Goal: Task Accomplishment & Management: Contribute content

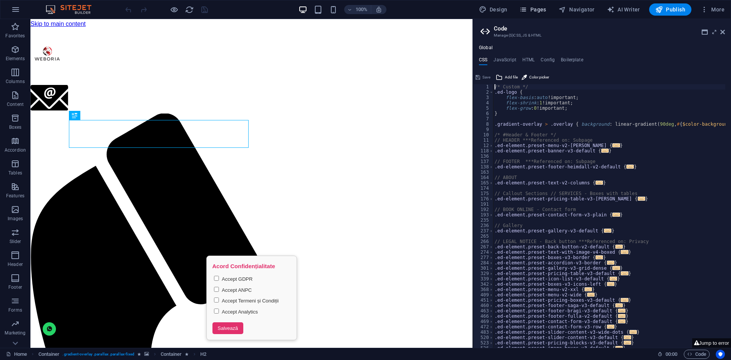
click at [540, 11] on span "Pages" at bounding box center [533, 10] width 27 height 8
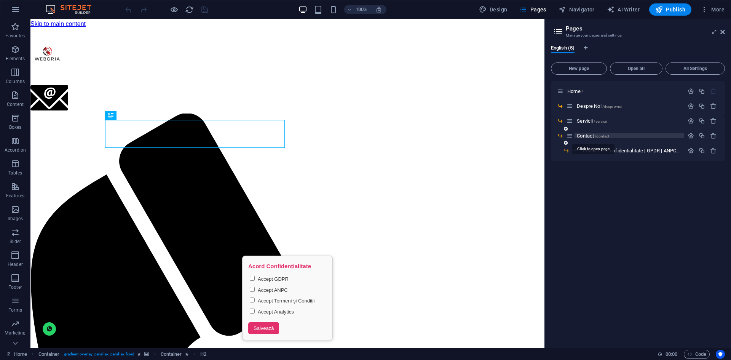
click at [587, 135] on span "Contact /contact" at bounding box center [593, 136] width 32 height 6
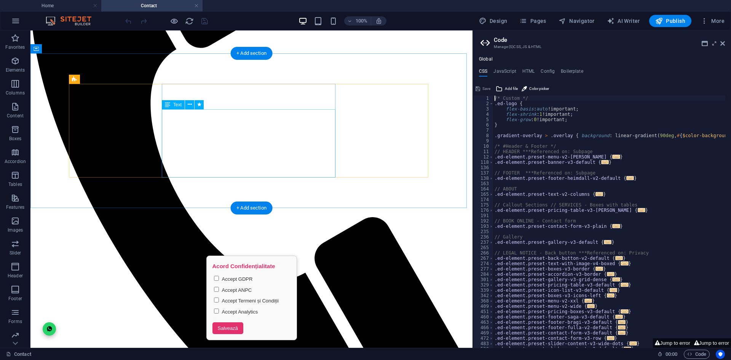
scroll to position [305, 0]
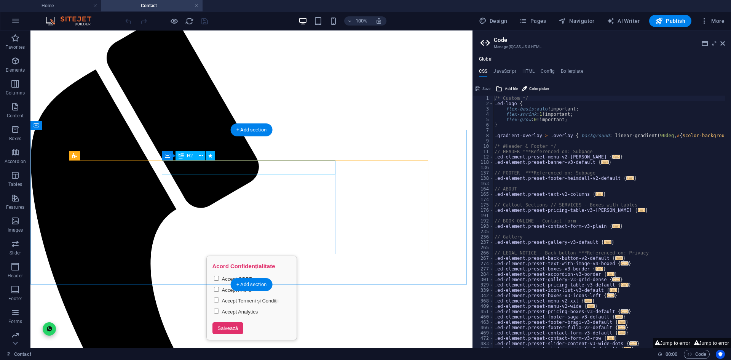
scroll to position [76, 0]
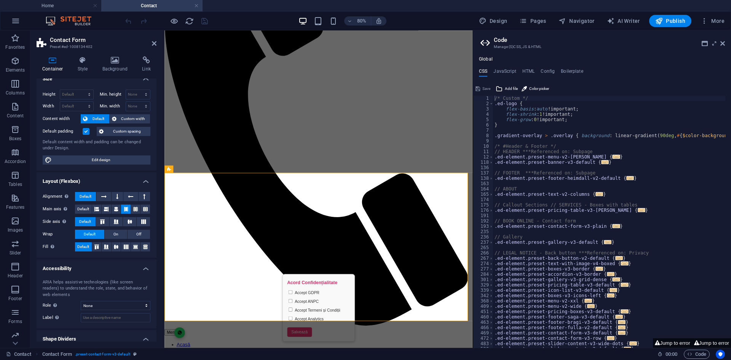
scroll to position [0, 0]
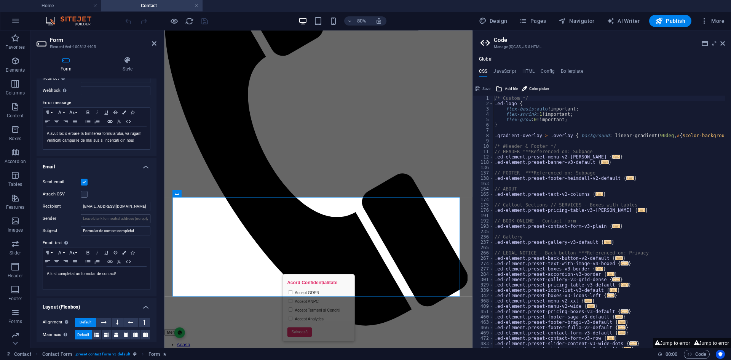
scroll to position [152, 0]
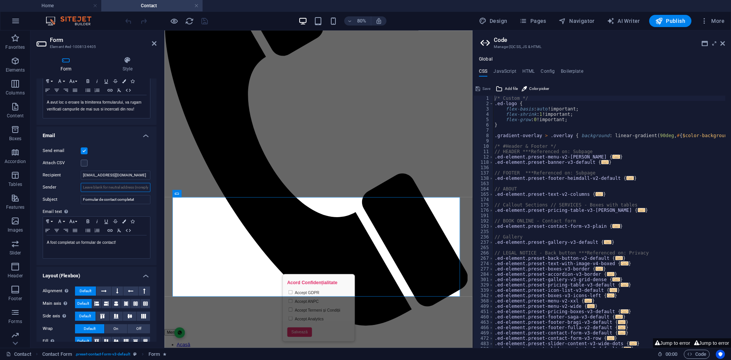
click at [110, 185] on input "Sender" at bounding box center [116, 187] width 70 height 9
type input "[EMAIL_ADDRESS][DOMAIN_NAME]"
drag, startPoint x: 119, startPoint y: 179, endPoint x: 79, endPoint y: 177, distance: 40.0
click at [79, 177] on div "Recipient contact@weboria.ro" at bounding box center [97, 175] width 108 height 9
type input "razvan@weboria.ro"
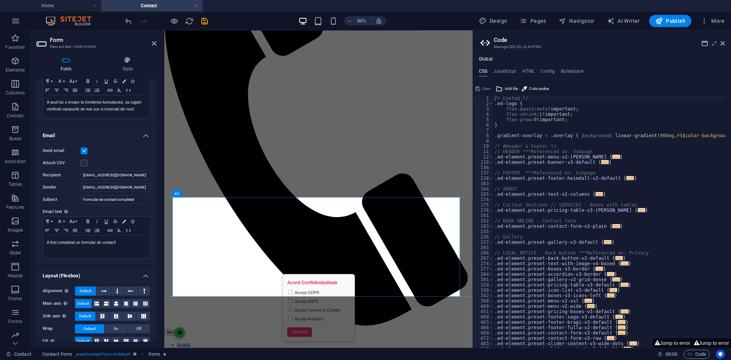
click at [140, 160] on div "Attach CSV" at bounding box center [97, 162] width 108 height 9
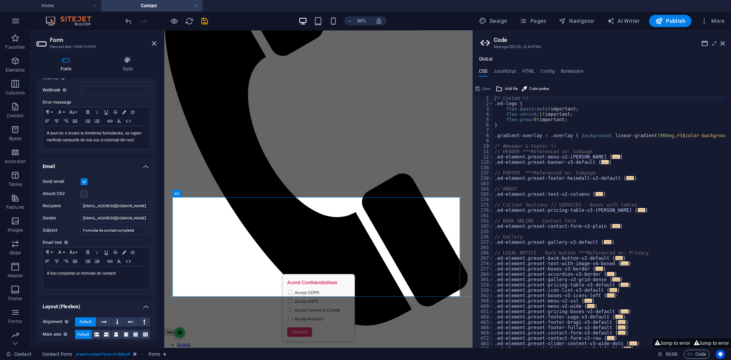
scroll to position [114, 0]
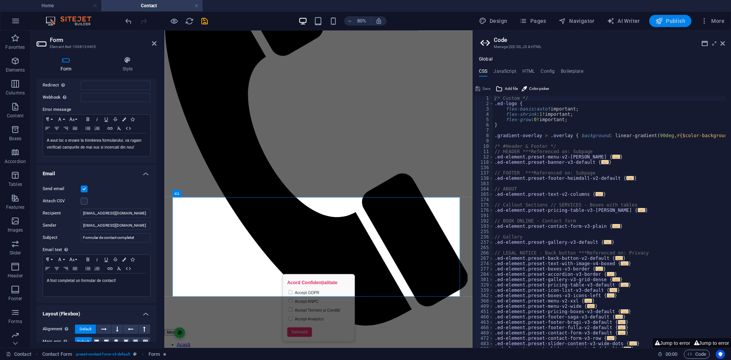
click at [660, 22] on icon "button" at bounding box center [659, 21] width 8 height 8
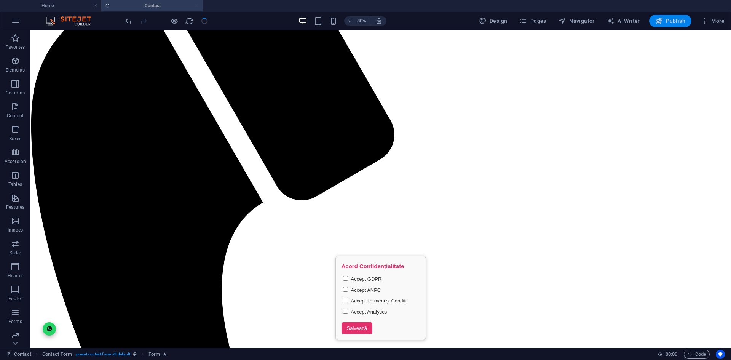
checkbox input "false"
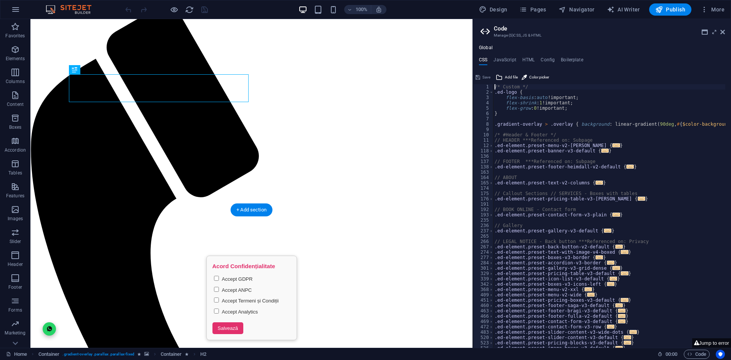
scroll to position [115, 0]
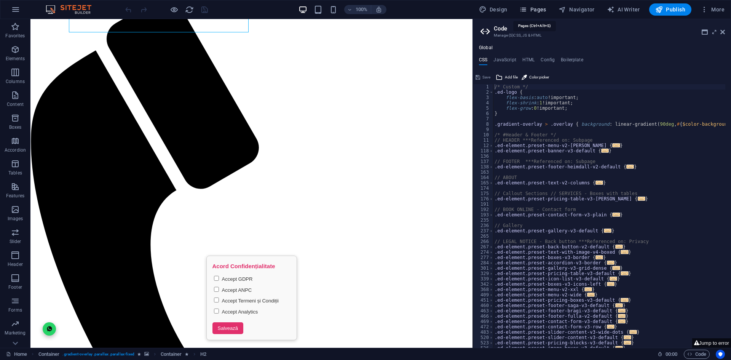
click at [538, 9] on span "Pages" at bounding box center [533, 10] width 27 height 8
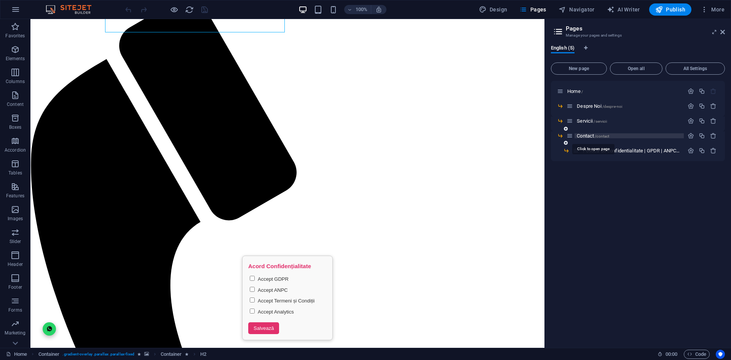
click at [587, 137] on span "Contact /contact" at bounding box center [593, 136] width 32 height 6
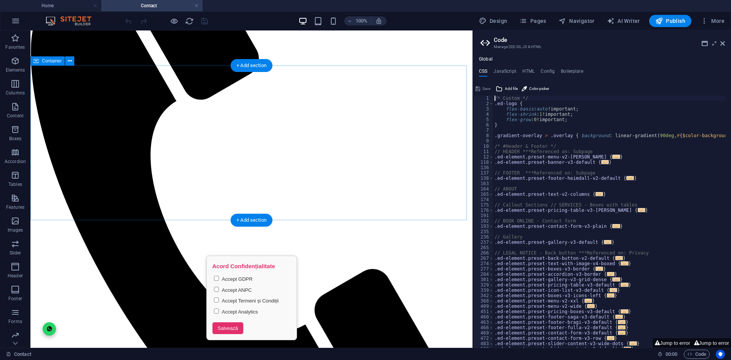
scroll to position [217, 0]
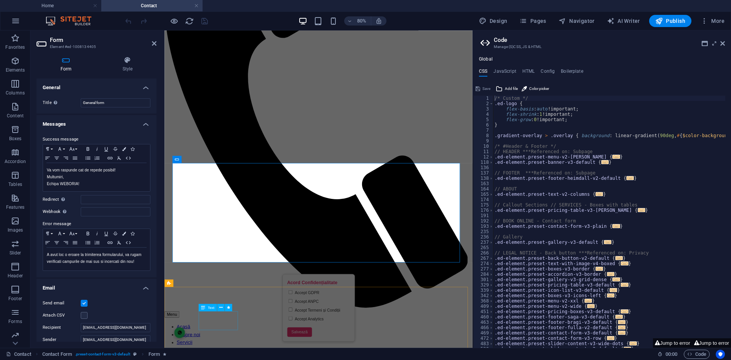
scroll to position [293, 0]
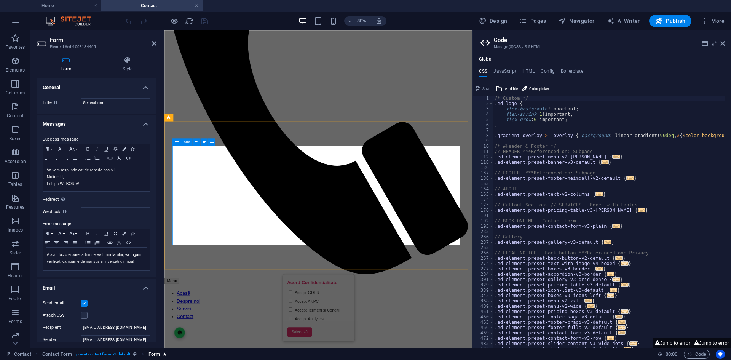
click at [158, 355] on span "Form" at bounding box center [154, 354] width 11 height 9
click at [66, 355] on span "Contact Form" at bounding box center [57, 354] width 30 height 9
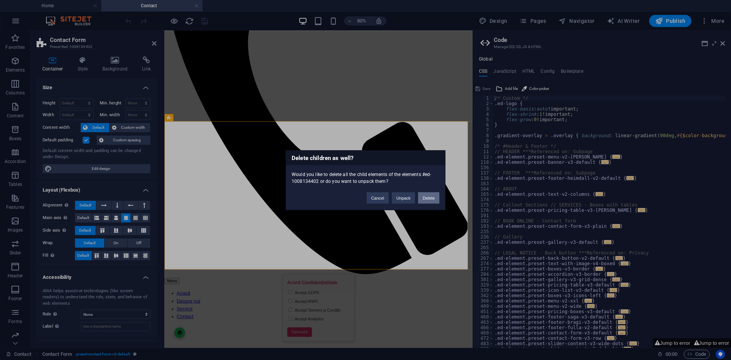
click at [430, 198] on button "Delete" at bounding box center [428, 197] width 21 height 11
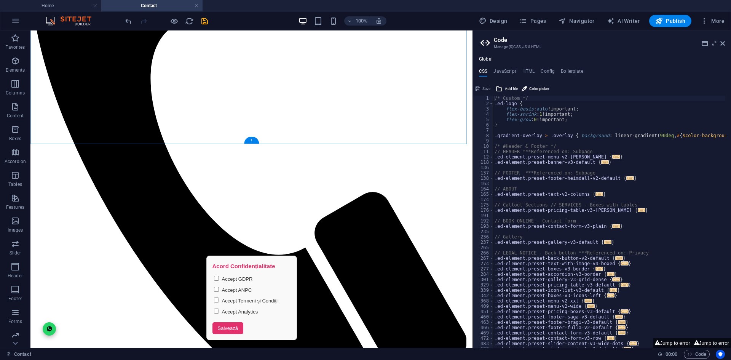
click at [251, 141] on div "+" at bounding box center [251, 140] width 15 height 7
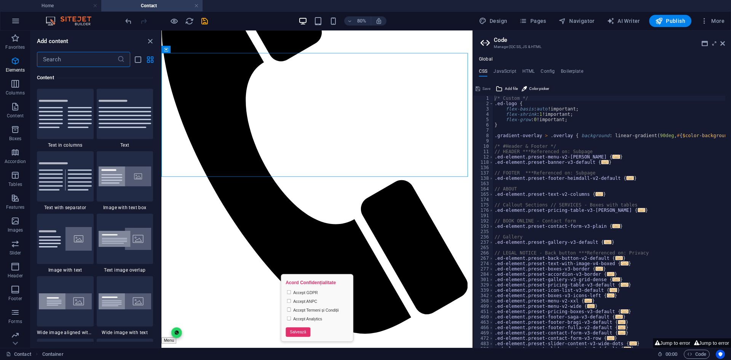
scroll to position [1333, 0]
click at [88, 56] on input "text" at bounding box center [77, 59] width 80 height 15
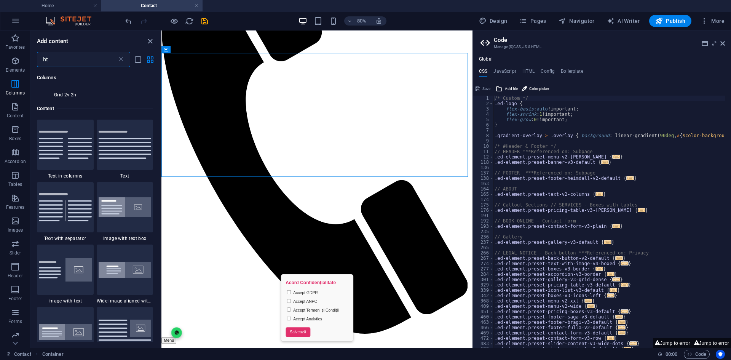
scroll to position [0, 0]
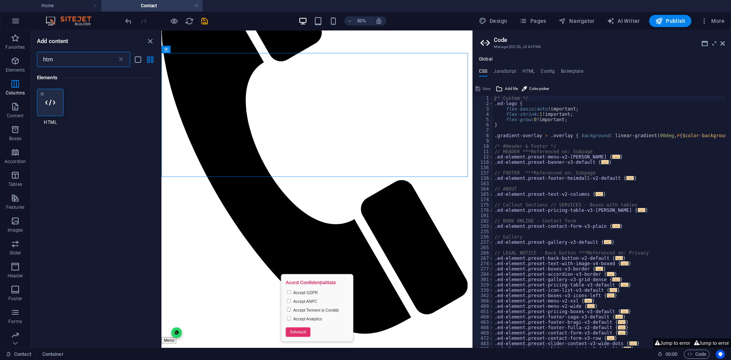
type input "htm"
click at [53, 105] on icon at bounding box center [50, 103] width 10 height 10
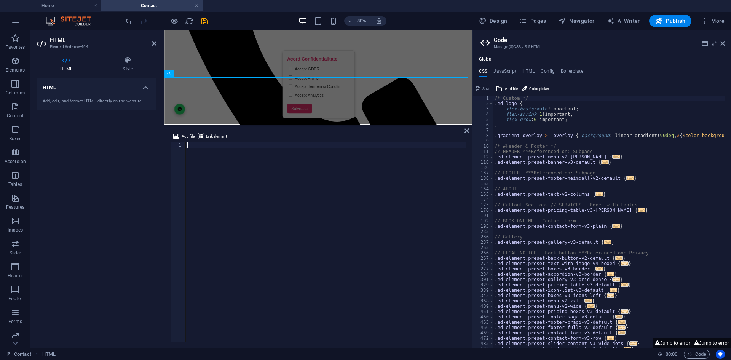
scroll to position [419, 0]
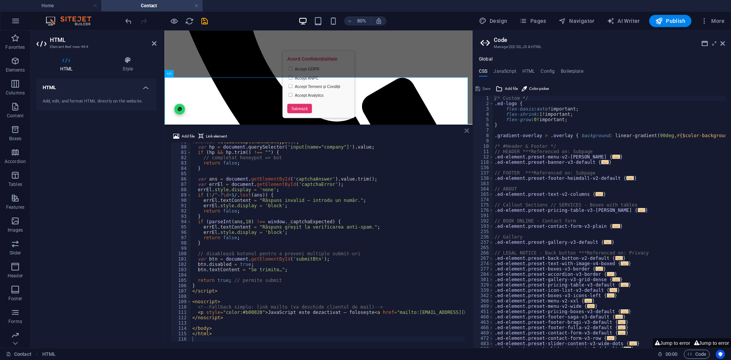
click at [465, 129] on icon at bounding box center [467, 131] width 5 height 6
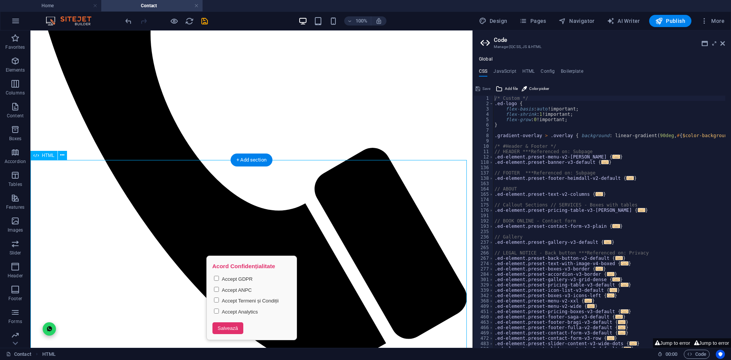
scroll to position [348, 0]
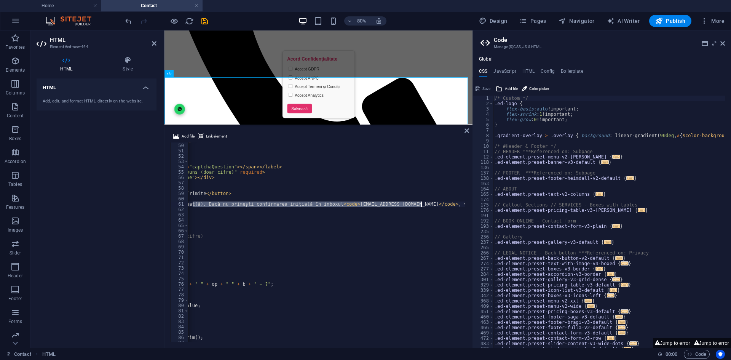
scroll to position [0, 25]
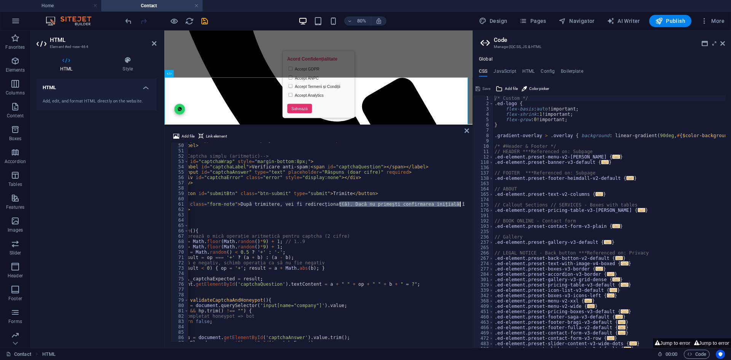
drag, startPoint x: 364, startPoint y: 204, endPoint x: 461, endPoint y: 203, distance: 97.5
click at [461, 203] on div "< input type = "text" name = "company" tabindex = "-1" autocomplete = "off" > <…" at bounding box center [387, 241] width 449 height 208
drag, startPoint x: 337, startPoint y: 204, endPoint x: 435, endPoint y: 208, distance: 97.2
click at [435, 208] on div "< input type = "text" name = "company" tabindex = "-1" autocomplete = "off" > <…" at bounding box center [387, 241] width 449 height 208
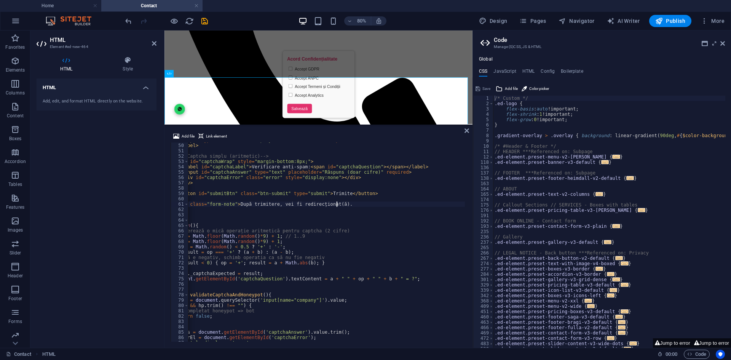
scroll to position [284, 0]
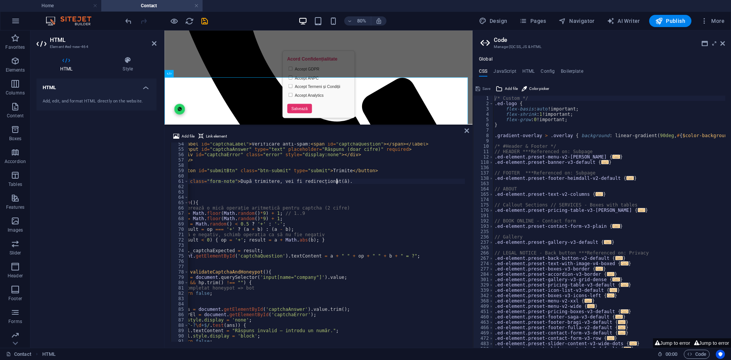
type textarea "<div class="form-note">După trimitere, vei fi redirecționat(ă)."
click at [464, 129] on div "Add file Link element <div class="form-note">După trimitere, vei fi redirecțion…" at bounding box center [319, 237] width 308 height 222
click at [465, 129] on icon at bounding box center [467, 131] width 5 height 6
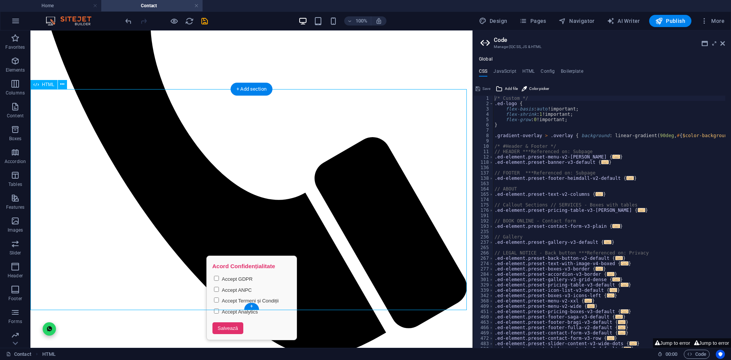
scroll to position [310, 0]
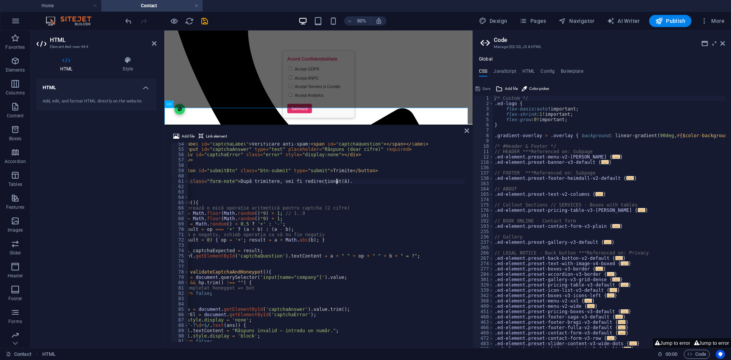
click at [268, 245] on div "< label id = "captchaLabel" > Verificare anti-spam: < span id = "captchaQuestio…" at bounding box center [387, 245] width 449 height 208
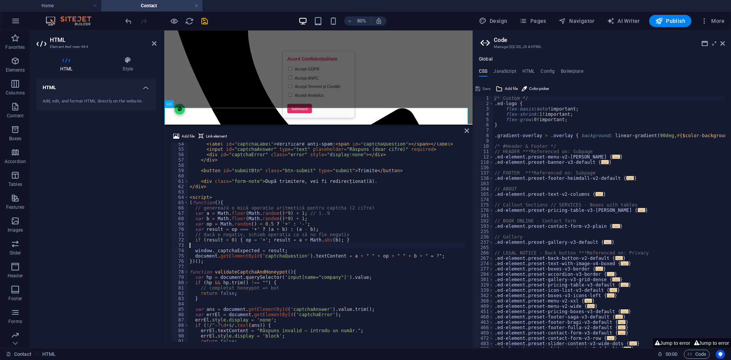
type textarea "</html>"
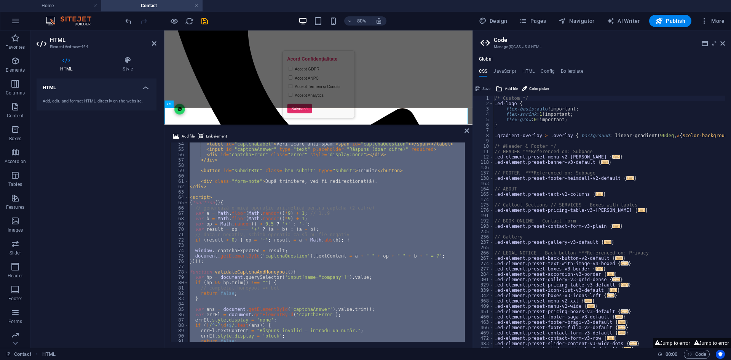
scroll to position [245, 0]
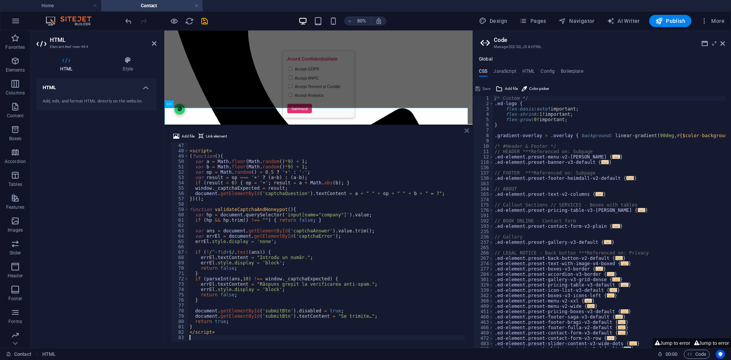
click at [466, 130] on icon at bounding box center [467, 131] width 5 height 6
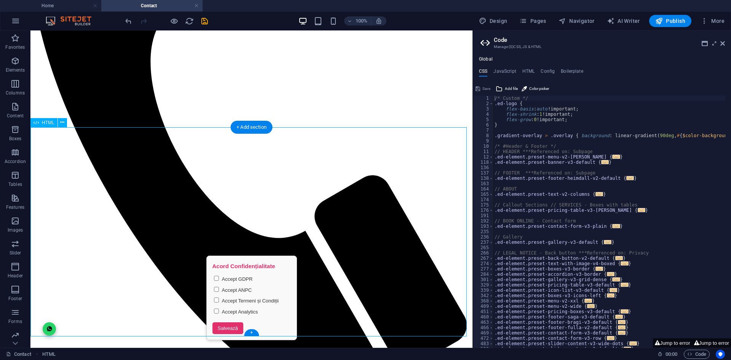
scroll to position [348, 0]
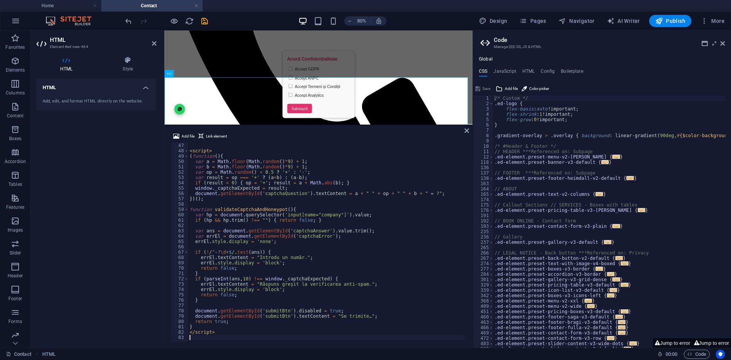
click at [264, 244] on div "</ div > < script > ( function ( ) { var a = Math . floor ( Math . random ( ) *…" at bounding box center [412, 241] width 449 height 208
type textarea "</script>"
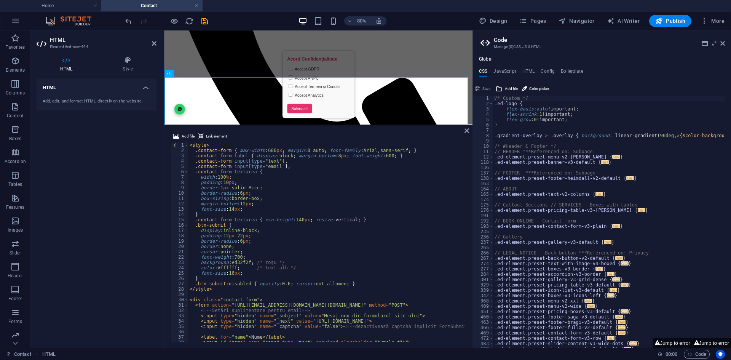
scroll to position [0, 0]
click at [465, 129] on icon at bounding box center [467, 131] width 5 height 6
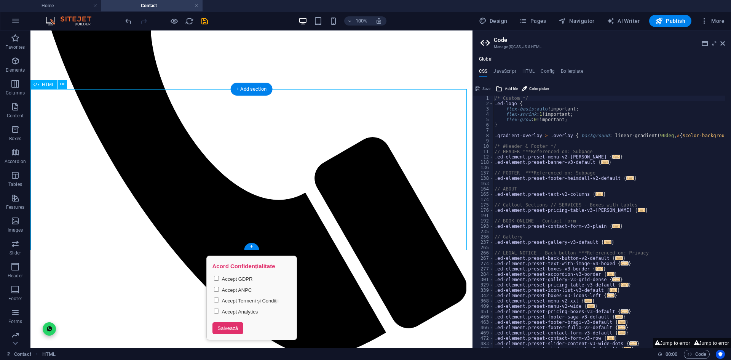
scroll to position [272, 0]
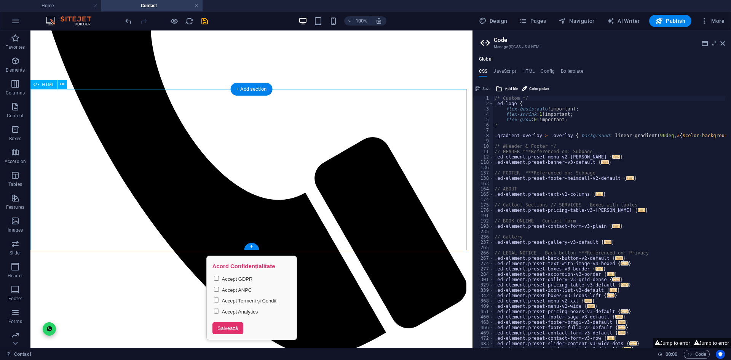
scroll to position [310, 0]
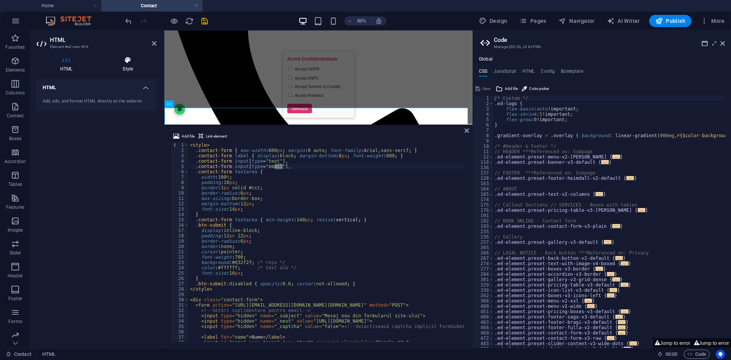
click at [145, 65] on h4 "Style" at bounding box center [128, 64] width 58 height 16
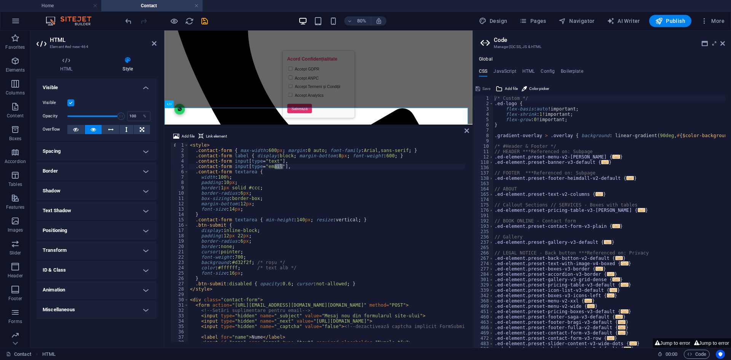
click at [96, 285] on h4 "Animation" at bounding box center [97, 290] width 120 height 18
click at [100, 312] on select "Don't animate Show / Hide Slide up/down Zoom in/out Slide left to right Slide r…" at bounding box center [97, 313] width 108 height 9
select select "flash"
click at [43, 309] on select "Don't animate Show / Hide Slide up/down Zoom in/out Slide left to right Slide r…" at bounding box center [97, 313] width 108 height 9
select select "scroll"
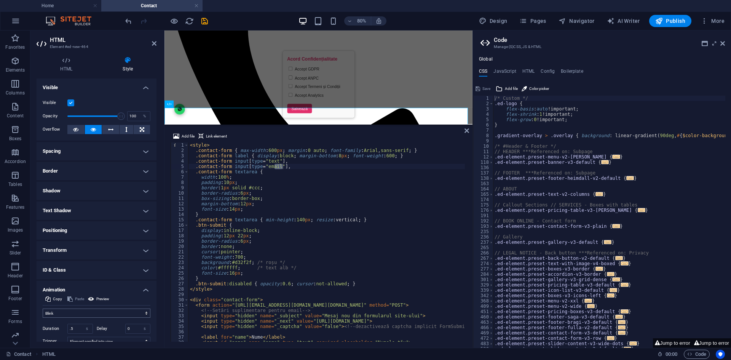
click at [81, 309] on div "Don't animate Show / Hide Slide up/down Zoom in/out Slide left to right Slide r…" at bounding box center [97, 333] width 108 height 57
click at [81, 311] on select "Don't animate Show / Hide Slide up/down Zoom in/out Slide left to right Slide r…" at bounding box center [97, 313] width 108 height 9
select select "pulse"
click at [43, 309] on select "Don't animate Show / Hide Slide up/down Zoom in/out Slide left to right Slide r…" at bounding box center [97, 313] width 108 height 9
click at [468, 132] on icon at bounding box center [467, 131] width 5 height 6
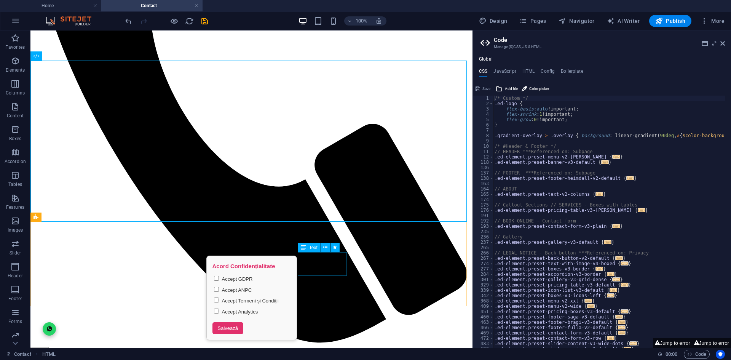
scroll to position [424, 0]
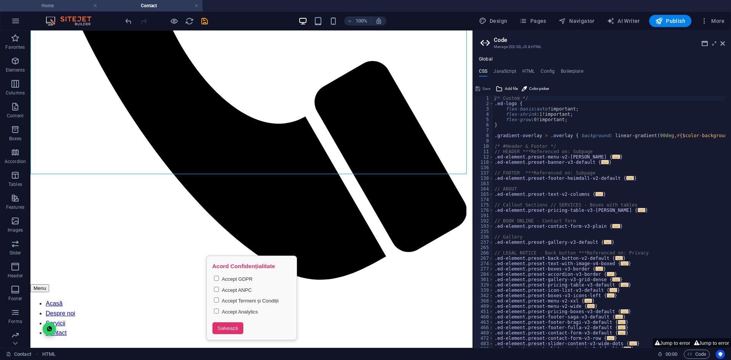
click at [67, 6] on h4 "Home" at bounding box center [50, 6] width 101 height 8
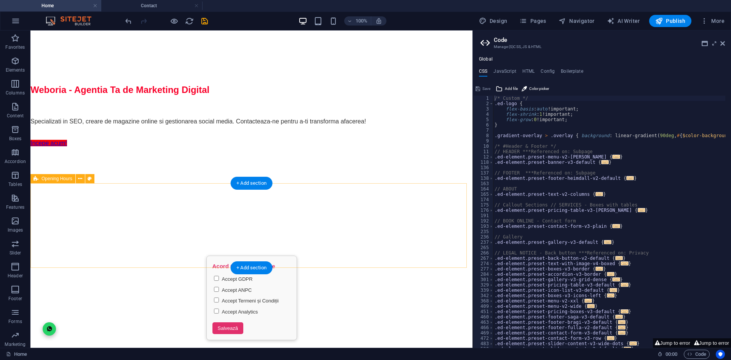
scroll to position [758, 0]
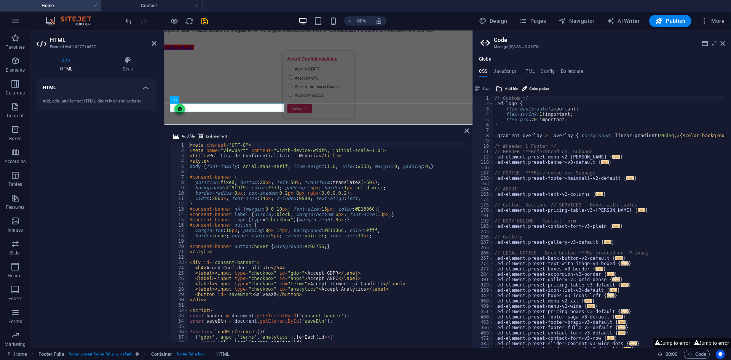
scroll to position [967, 0]
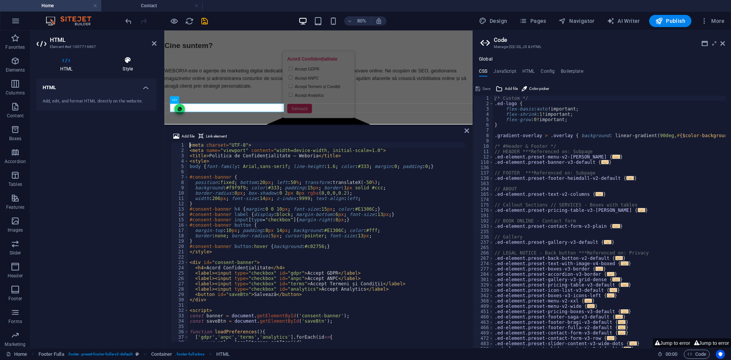
click at [131, 69] on h4 "Style" at bounding box center [128, 64] width 58 height 16
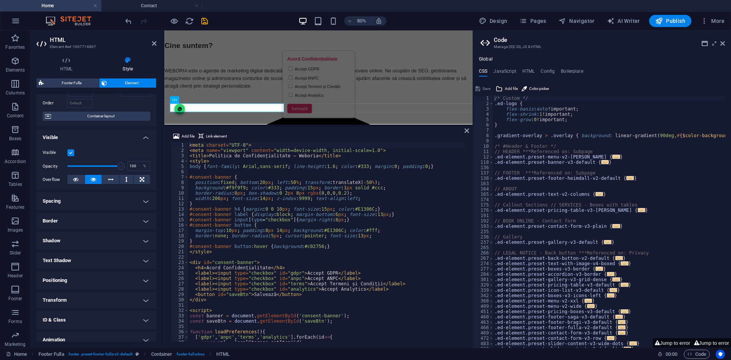
scroll to position [74, 0]
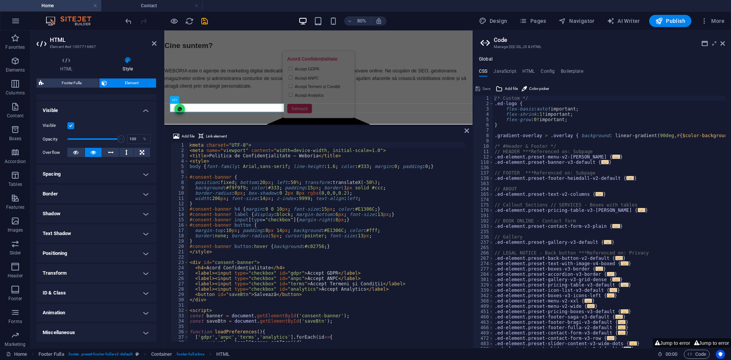
click at [94, 308] on h4 "Animation" at bounding box center [97, 313] width 120 height 18
click at [98, 336] on select "Don't animate Show / Hide Slide up/down Zoom in/out Slide left to right Slide r…" at bounding box center [97, 335] width 108 height 9
select select "pulse"
click at [43, 331] on select "Don't animate Show / Hide Slide up/down Zoom in/out Slide left to right Slide r…" at bounding box center [97, 335] width 108 height 9
select select "scroll"
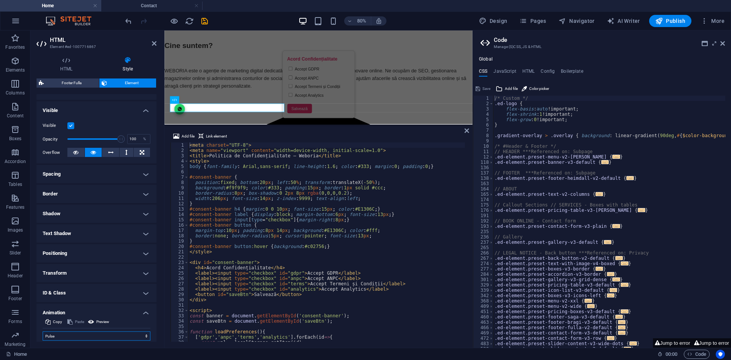
click at [106, 337] on select "Don't animate Show / Hide Slide up/down Zoom in/out Slide left to right Slide r…" at bounding box center [97, 335] width 108 height 9
click at [43, 331] on select "Don't animate Show / Hide Slide up/down Zoom in/out Slide left to right Slide r…" at bounding box center [97, 335] width 108 height 9
click at [107, 333] on select "Don't animate Show / Hide Slide up/down Zoom in/out Slide left to right Slide r…" at bounding box center [97, 335] width 108 height 9
click at [43, 331] on select "Don't animate Show / Hide Slide up/down Zoom in/out Slide left to right Slide r…" at bounding box center [97, 335] width 108 height 9
drag, startPoint x: 103, startPoint y: 336, endPoint x: 102, endPoint y: 331, distance: 5.0
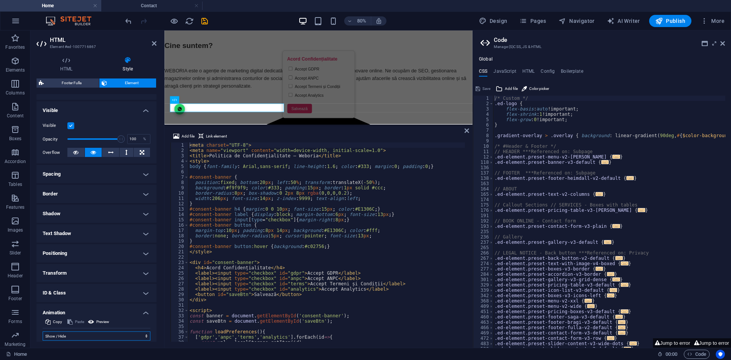
click at [103, 336] on select "Don't animate Show / Hide Slide up/down Zoom in/out Slide left to right Slide r…" at bounding box center [97, 335] width 108 height 9
click at [43, 331] on select "Don't animate Show / Hide Slide up/down Zoom in/out Slide left to right Slide r…" at bounding box center [97, 335] width 108 height 9
click at [110, 333] on select "Don't animate Show / Hide Slide up/down Zoom in/out Slide left to right Slide r…" at bounding box center [97, 335] width 108 height 9
click at [43, 331] on select "Don't animate Show / Hide Slide up/down Zoom in/out Slide left to right Slide r…" at bounding box center [97, 335] width 108 height 9
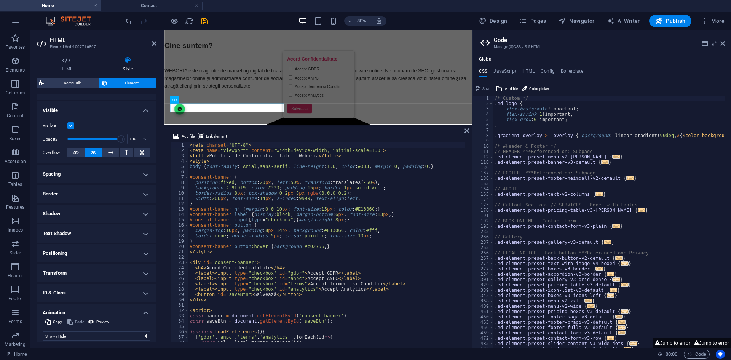
click at [113, 342] on div "HTML Style HTML Add, edit, and format HTML directly on the website. Footer Full…" at bounding box center [96, 198] width 132 height 297
click at [113, 336] on select "Don't animate Show / Hide Slide up/down Zoom in/out Slide left to right Slide r…" at bounding box center [97, 335] width 108 height 9
click at [43, 331] on select "Don't animate Show / Hide Slide up/down Zoom in/out Slide left to right Slide r…" at bounding box center [97, 335] width 108 height 9
click at [109, 339] on select "Don't animate Show / Hide Slide up/down Zoom in/out Slide left to right Slide r…" at bounding box center [97, 335] width 108 height 9
select select "fade"
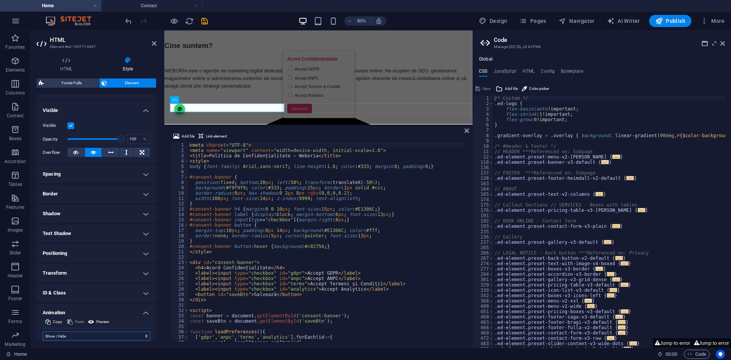
click at [43, 331] on select "Don't animate Show / Hide Slide up/down Zoom in/out Slide left to right Slide r…" at bounding box center [97, 335] width 108 height 9
click at [465, 131] on icon at bounding box center [467, 131] width 5 height 6
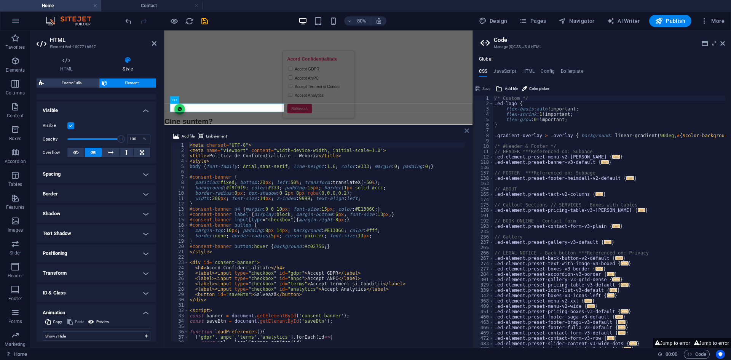
scroll to position [758, 0]
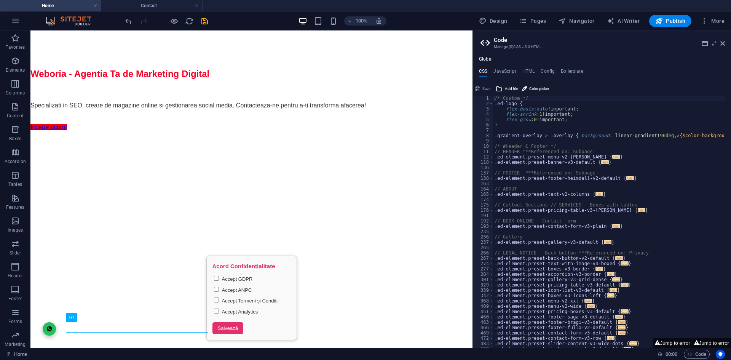
click at [49, 332] on icon "button" at bounding box center [49, 329] width 6 height 6
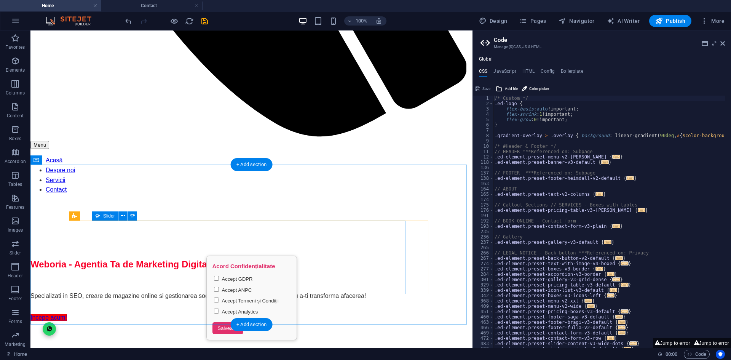
scroll to position [339, 0]
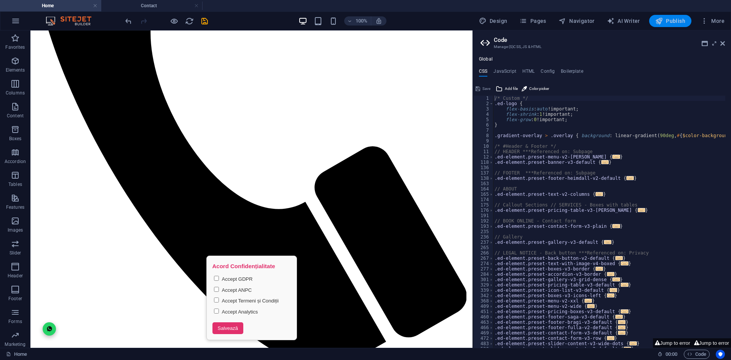
click at [672, 19] on span "Publish" at bounding box center [670, 21] width 30 height 8
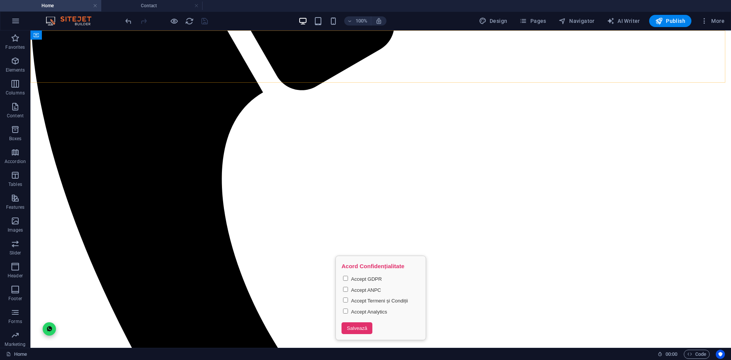
scroll to position [368, 0]
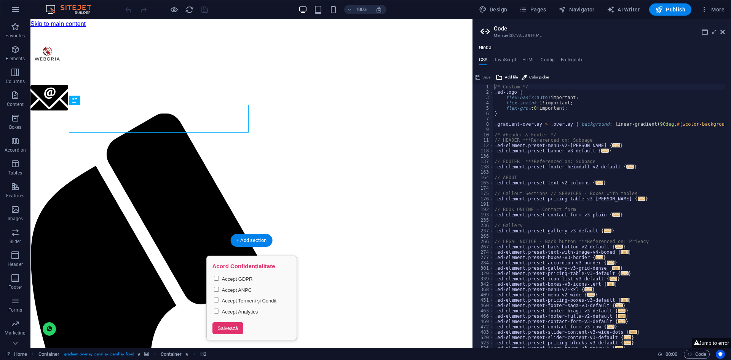
scroll to position [152, 0]
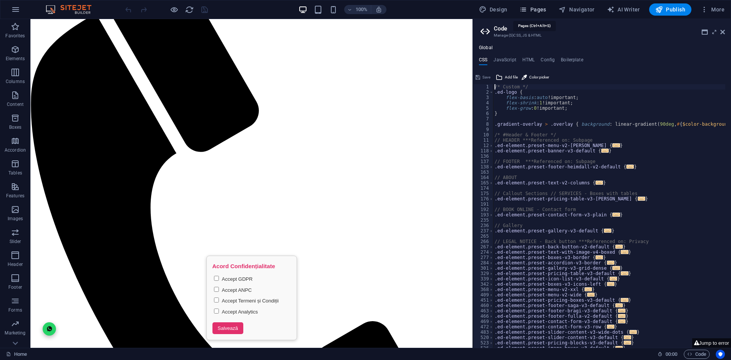
click at [530, 10] on span "Pages" at bounding box center [533, 10] width 27 height 8
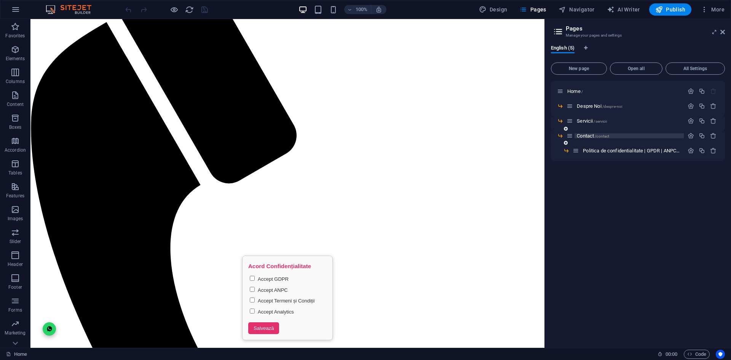
click at [585, 136] on span "Contact /contact" at bounding box center [593, 136] width 32 height 6
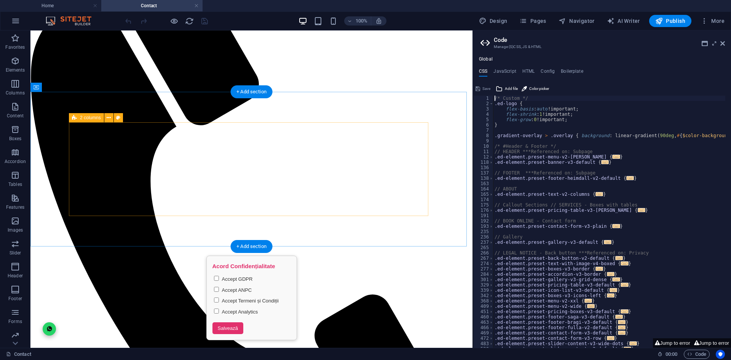
scroll to position [305, 0]
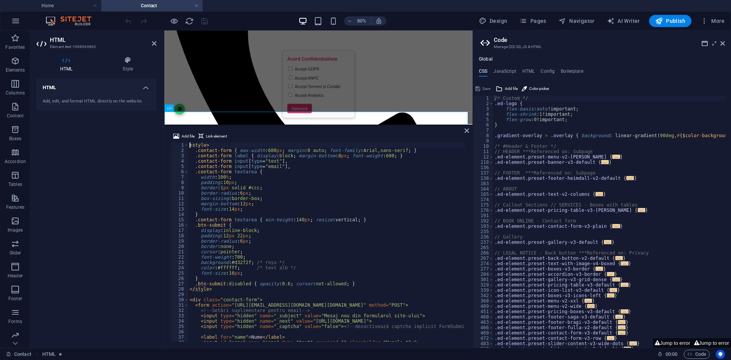
click at [323, 229] on div "< style > .contact-form { max-width : 600 px ; margin : 0 auto ; font-family : …" at bounding box center [326, 247] width 277 height 210
type textarea "</div>"
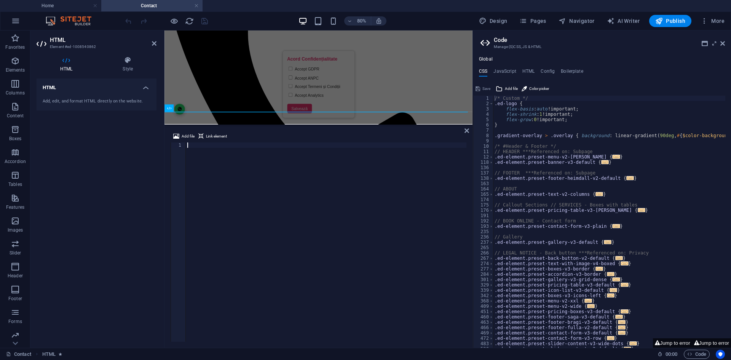
scroll to position [62, 0]
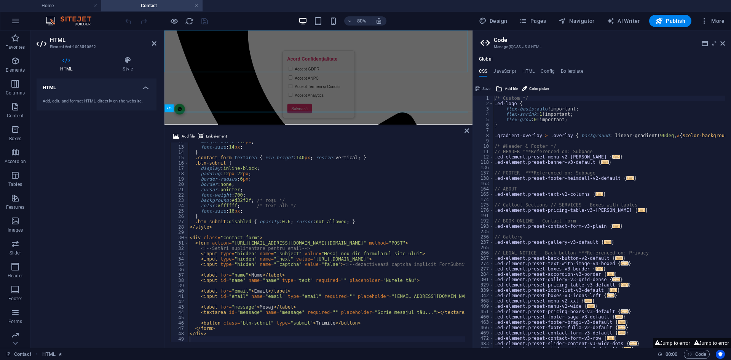
click at [190, 39] on div "Menu Acasă Despre noi Servicii Contact" at bounding box center [357, 63] width 385 height 638
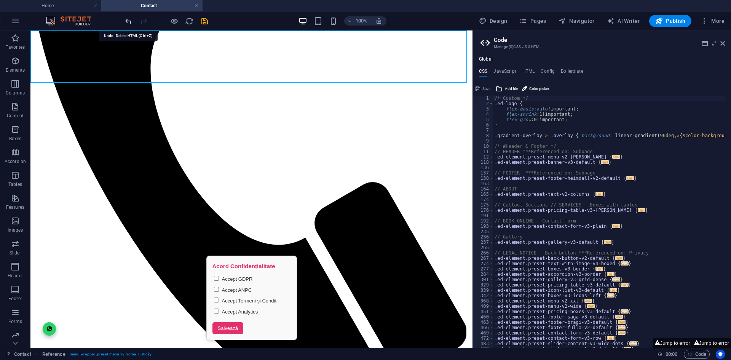
click at [132, 19] on icon "undo" at bounding box center [128, 21] width 9 height 9
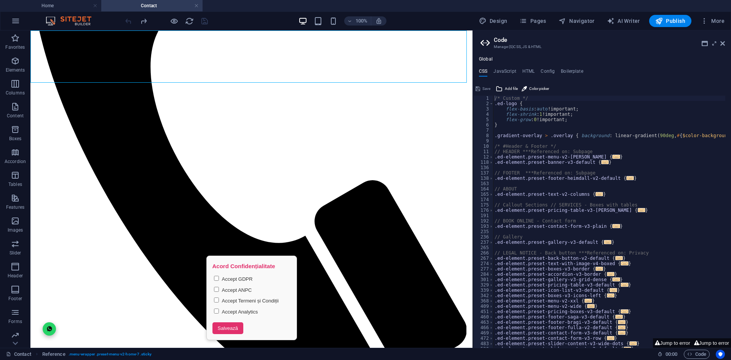
click at [132, 19] on div at bounding box center [166, 21] width 85 height 12
click at [114, 23] on div "100% Design Pages Navigator AI Writer Publish More" at bounding box center [365, 21] width 731 height 18
click at [94, 3] on link at bounding box center [95, 5] width 5 height 7
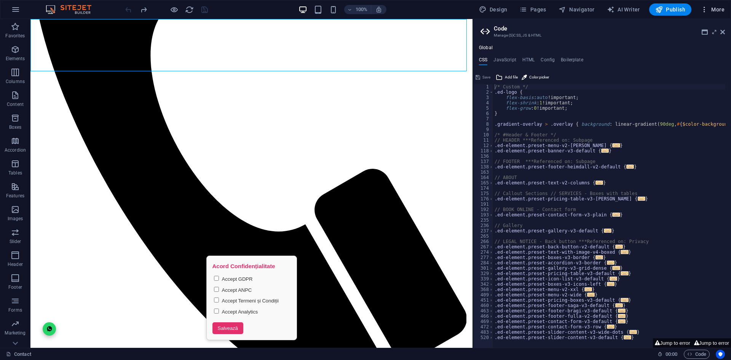
click at [716, 4] on button "More" at bounding box center [713, 9] width 30 height 12
click at [659, 10] on div at bounding box center [365, 180] width 731 height 360
click at [669, 6] on span "Publish" at bounding box center [670, 10] width 30 height 8
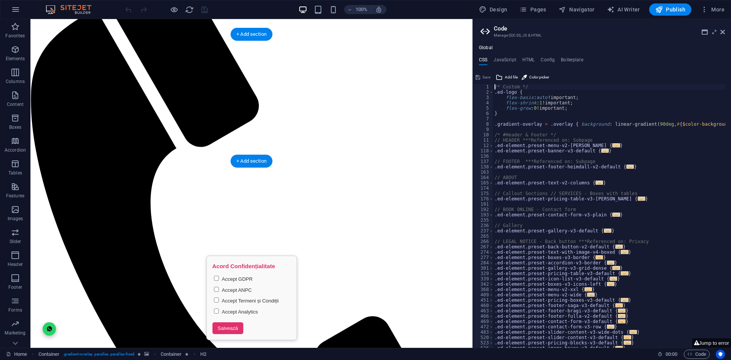
scroll to position [229, 0]
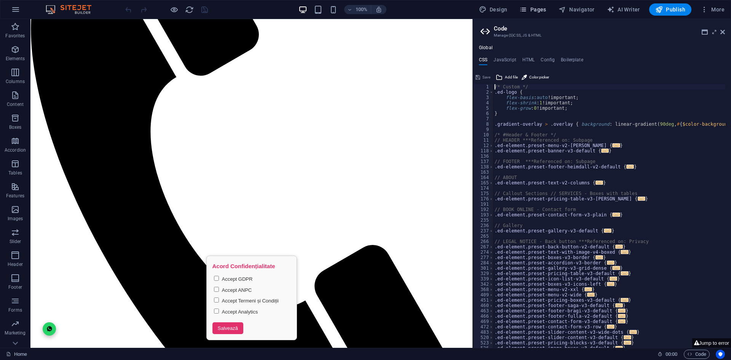
click at [529, 5] on button "Pages" at bounding box center [532, 9] width 33 height 12
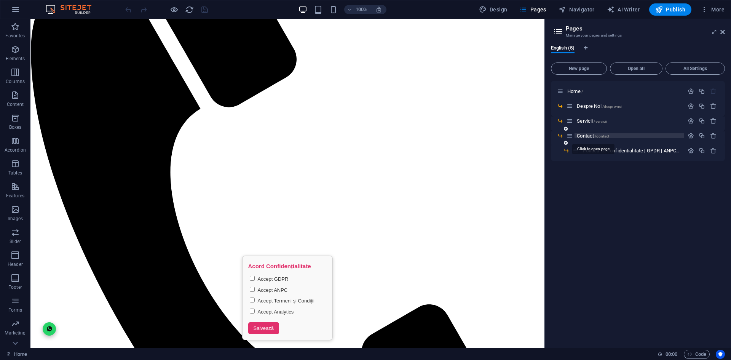
click at [595, 136] on span "Contact /contact" at bounding box center [593, 136] width 32 height 6
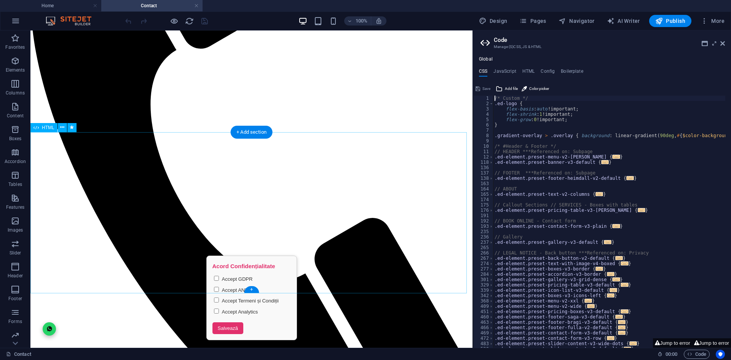
scroll to position [305, 0]
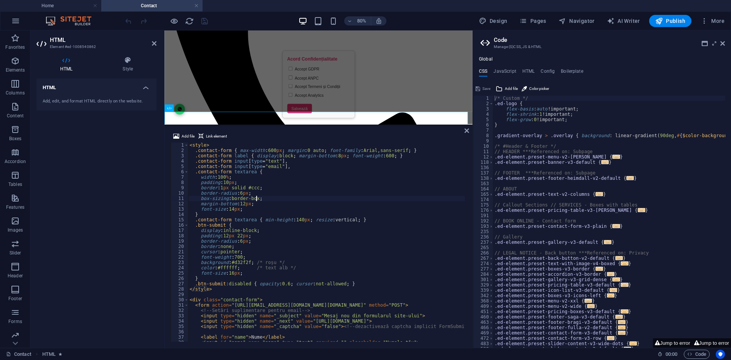
click at [310, 197] on div "< style > .contact-form { max-width : 600 px ; margin : 0 auto ; font-family : …" at bounding box center [326, 247] width 277 height 210
type textarea "</div>"
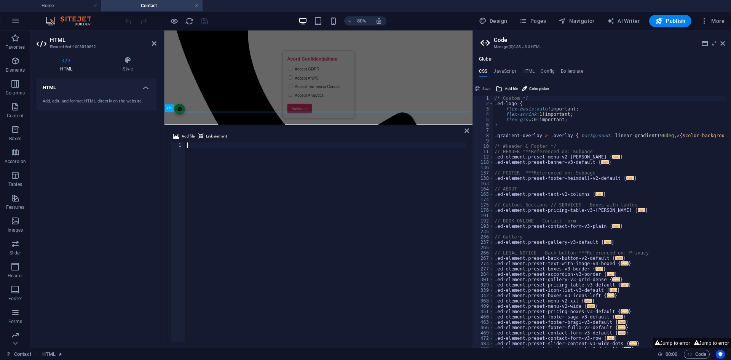
scroll to position [62, 0]
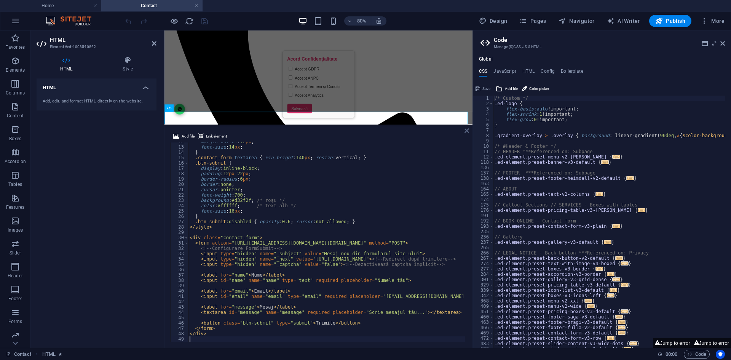
click at [466, 134] on link at bounding box center [467, 131] width 5 height 6
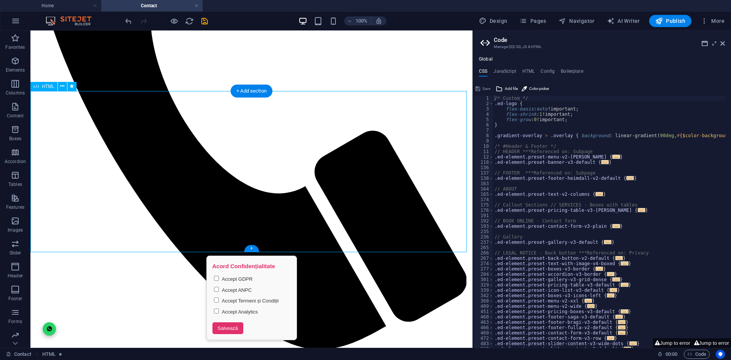
scroll to position [343, 0]
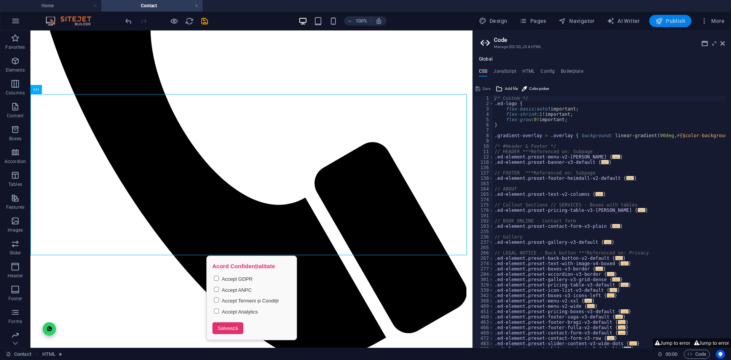
click at [657, 18] on icon "button" at bounding box center [659, 21] width 8 height 8
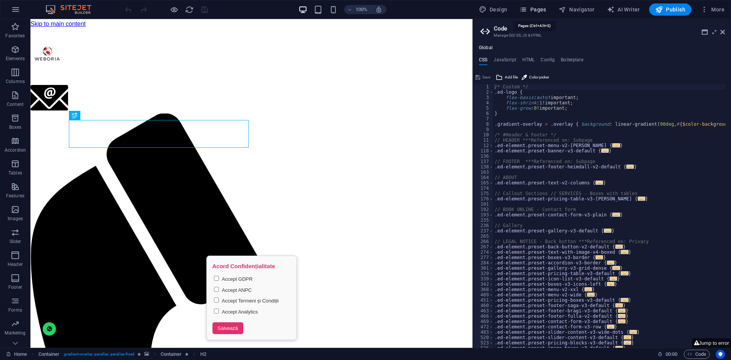
click at [531, 13] on span "Pages" at bounding box center [533, 10] width 27 height 8
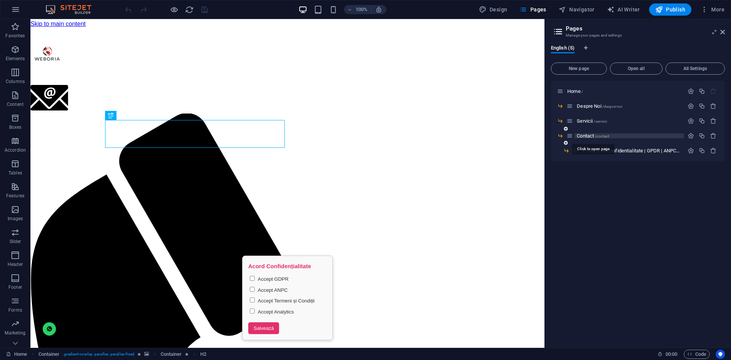
click at [587, 137] on span "Contact /contact" at bounding box center [593, 136] width 32 height 6
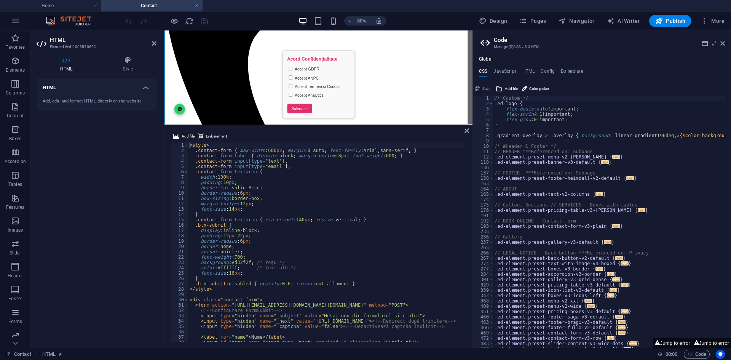
scroll to position [428, 0]
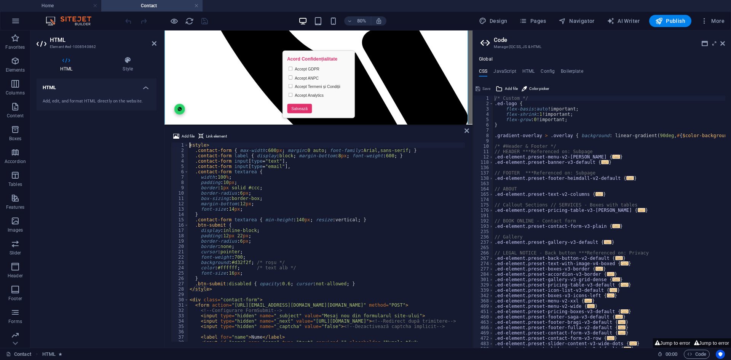
click at [339, 215] on div "< style > .contact-form { max-width : 600 px ; margin : 0 auto ; font-family : …" at bounding box center [330, 246] width 285 height 208
type textarea "</div>"
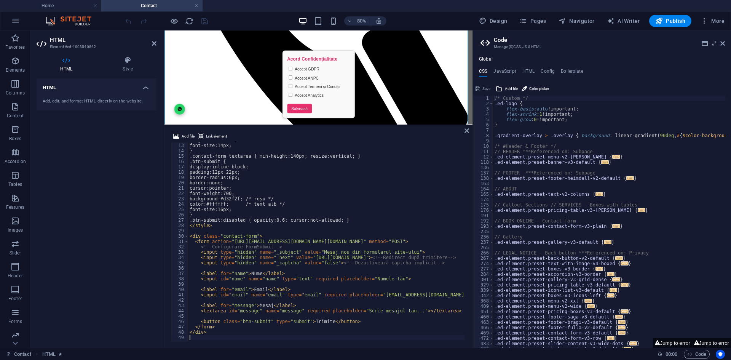
scroll to position [64, 0]
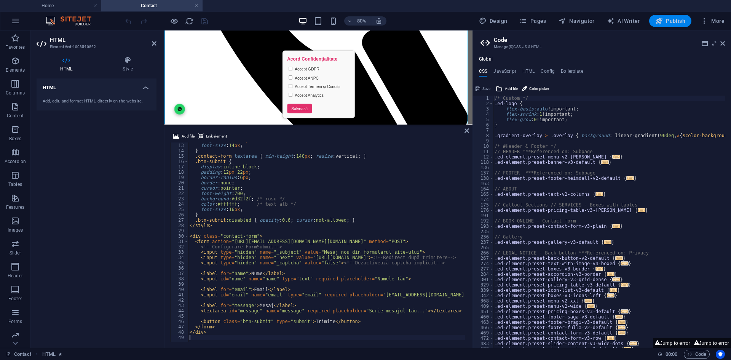
click at [661, 21] on icon "button" at bounding box center [659, 21] width 8 height 8
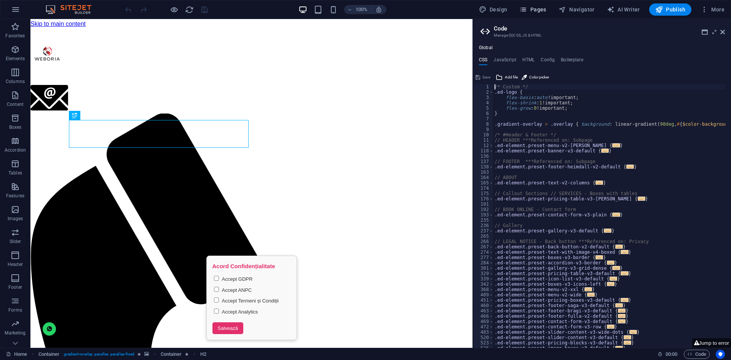
click at [534, 9] on span "Pages" at bounding box center [533, 10] width 27 height 8
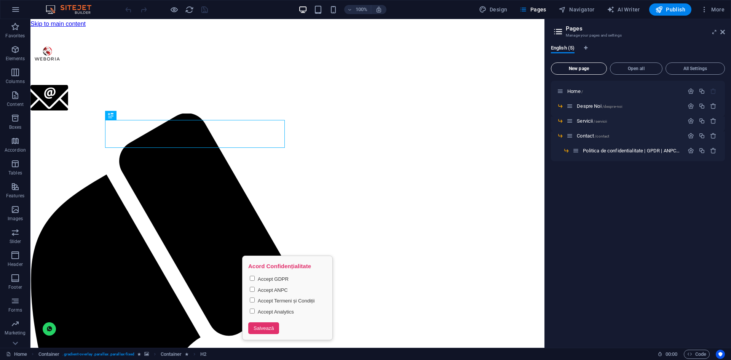
click at [598, 65] on button "New page" at bounding box center [579, 68] width 56 height 12
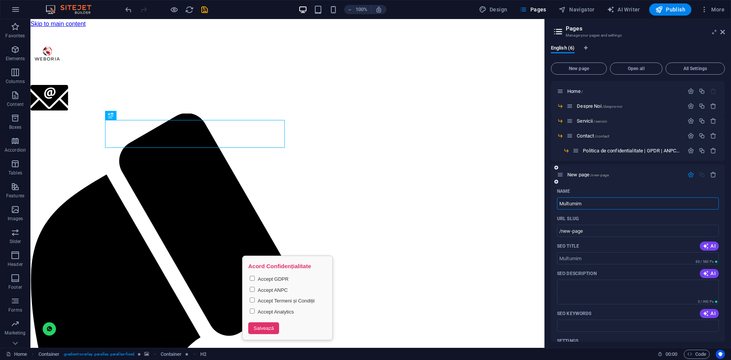
type input "Multumim!"
type input "/multumim"
type input "Multumim!"
click at [691, 176] on icon "button" at bounding box center [691, 174] width 6 height 6
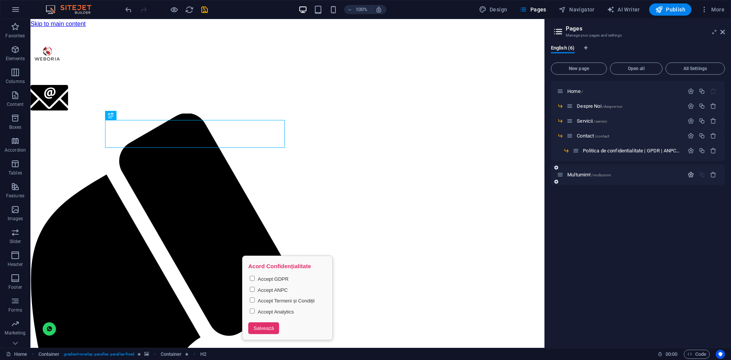
click at [691, 176] on icon "button" at bounding box center [691, 174] width 6 height 6
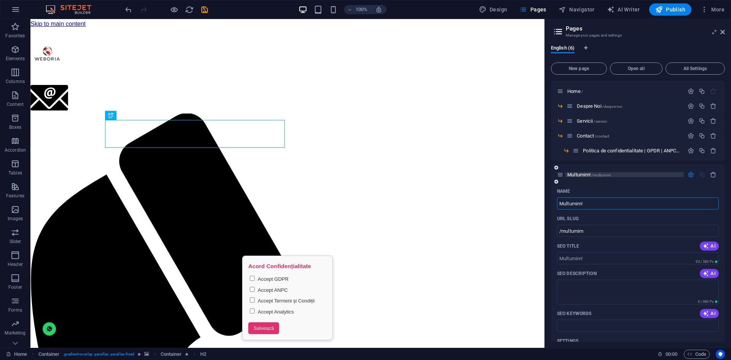
click at [631, 173] on p "Multumim! /multumim" at bounding box center [624, 174] width 114 height 5
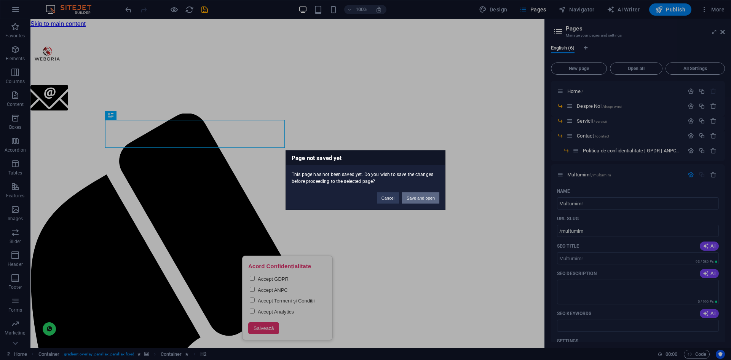
click at [429, 198] on button "Save and open" at bounding box center [420, 197] width 37 height 11
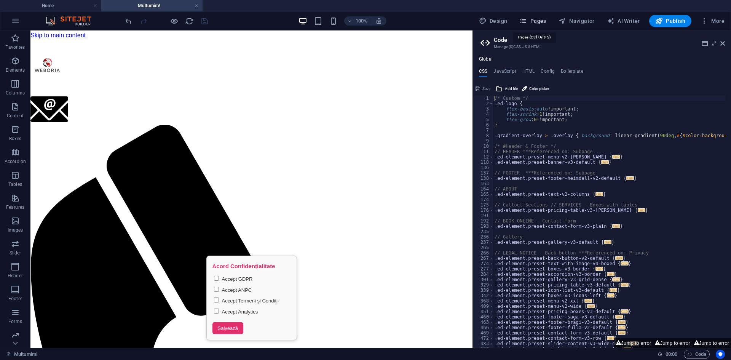
click at [531, 21] on span "Pages" at bounding box center [533, 21] width 27 height 8
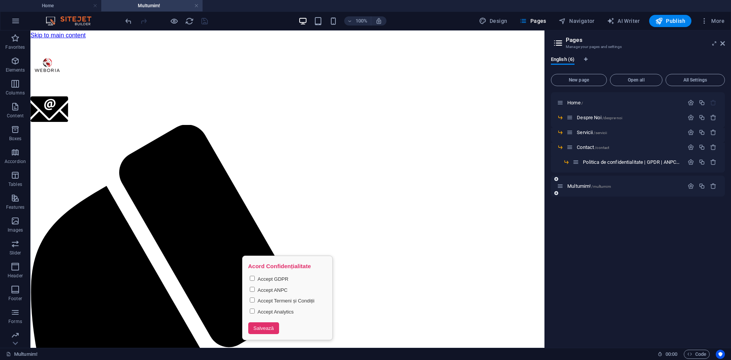
drag, startPoint x: 583, startPoint y: 187, endPoint x: 565, endPoint y: 181, distance: 19.3
click at [583, 174] on div "Home / Despre Noi /despre-noi Servicii /servicii Contact /contact Politica de c…" at bounding box center [638, 144] width 174 height 104
drag, startPoint x: 562, startPoint y: 185, endPoint x: 580, endPoint y: 172, distance: 22.2
click at [580, 172] on div "Home / Despre Noi /despre-noi Servicii /servicii Contact /contact Politica de c…" at bounding box center [638, 132] width 174 height 80
click at [602, 178] on span "Multumim! /multumim" at bounding box center [611, 177] width 44 height 6
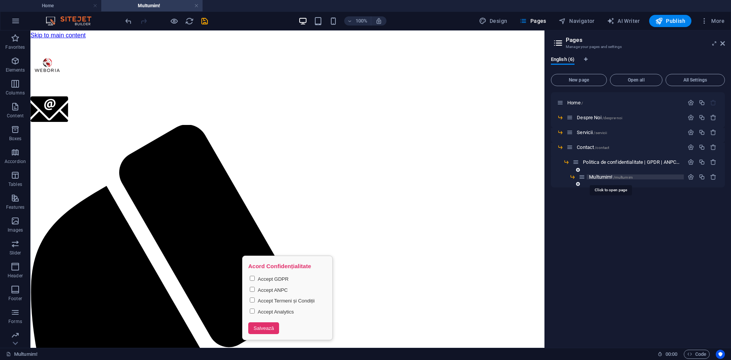
click at [602, 178] on span "Multumim! /multumim" at bounding box center [611, 177] width 44 height 6
click at [689, 178] on icon "button" at bounding box center [691, 177] width 6 height 6
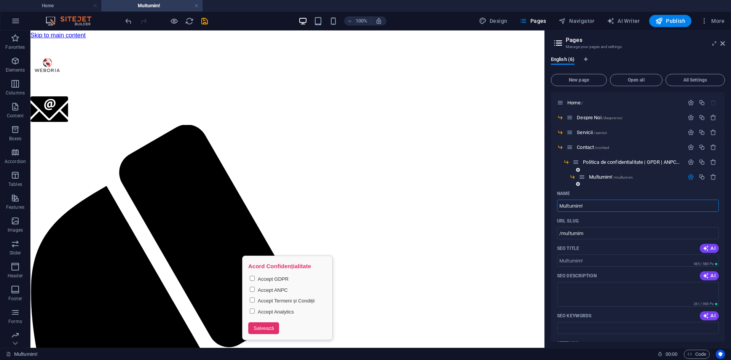
scroll to position [76, 0]
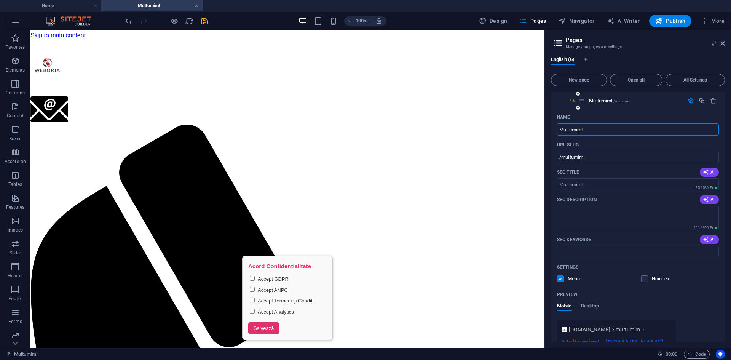
click at [567, 110] on div "Multumim! /multumim" at bounding box center [638, 103] width 174 height 15
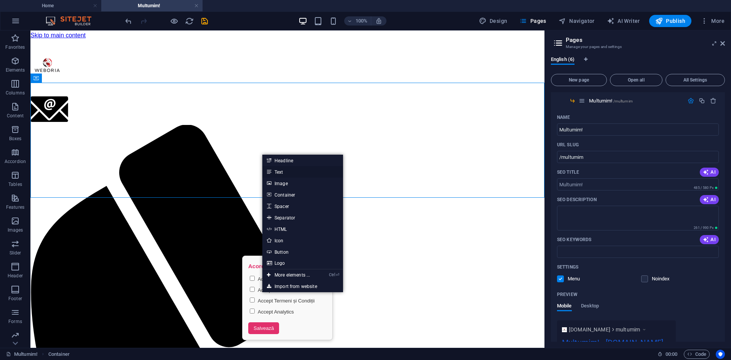
click at [287, 171] on link "Text" at bounding box center [302, 171] width 81 height 11
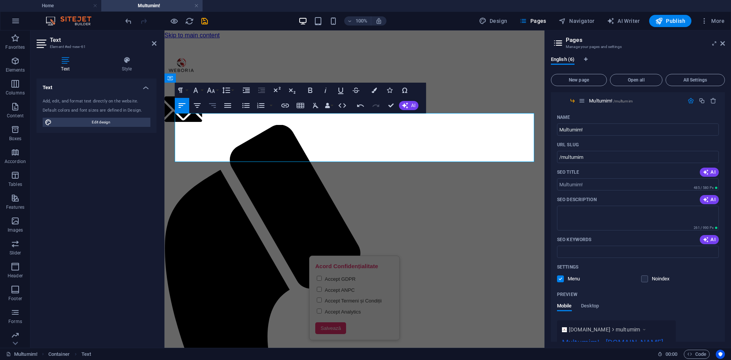
click at [213, 107] on icon "button" at bounding box center [212, 105] width 9 height 9
click at [202, 104] on button "Align Center" at bounding box center [197, 105] width 14 height 15
drag, startPoint x: 382, startPoint y: 155, endPoint x: 302, endPoint y: 122, distance: 86.9
click at [308, 90] on icon "button" at bounding box center [310, 90] width 9 height 9
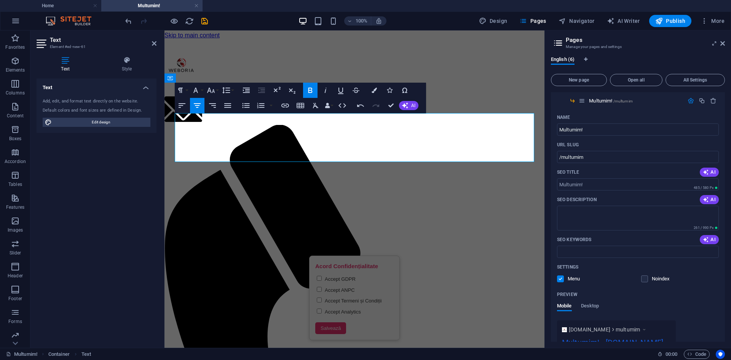
click at [312, 93] on icon "button" at bounding box center [310, 90] width 9 height 9
click at [373, 91] on icon "button" at bounding box center [374, 90] width 5 height 5
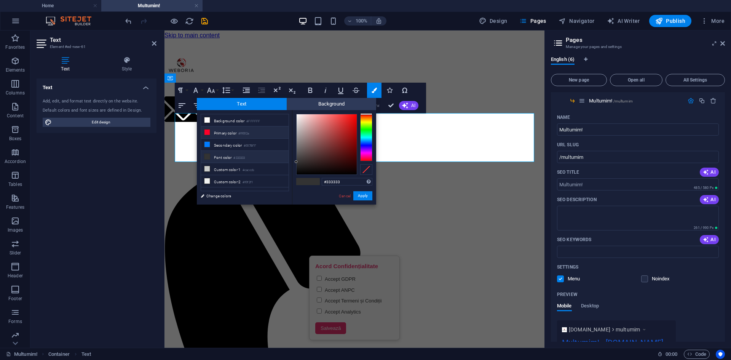
click at [250, 137] on li "Primary color #ff002a" at bounding box center [245, 132] width 88 height 12
type input "#ff002a"
click at [363, 196] on button "Apply" at bounding box center [362, 195] width 19 height 9
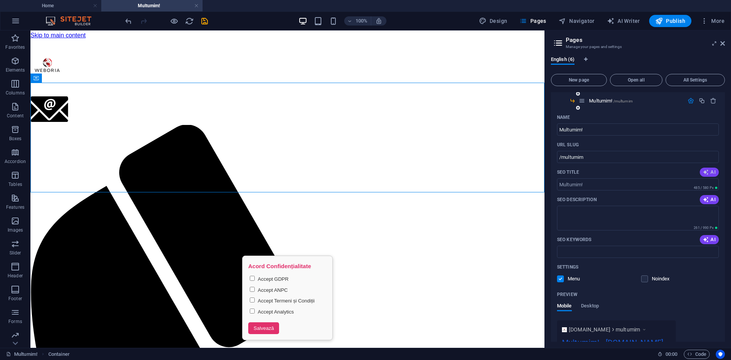
click at [707, 174] on icon "button" at bounding box center [706, 172] width 6 height 6
click at [710, 200] on span "AI" at bounding box center [709, 200] width 13 height 6
click at [705, 239] on icon "button" at bounding box center [706, 240] width 6 height 6
type input "WEBORIA: Your Digital Partner"
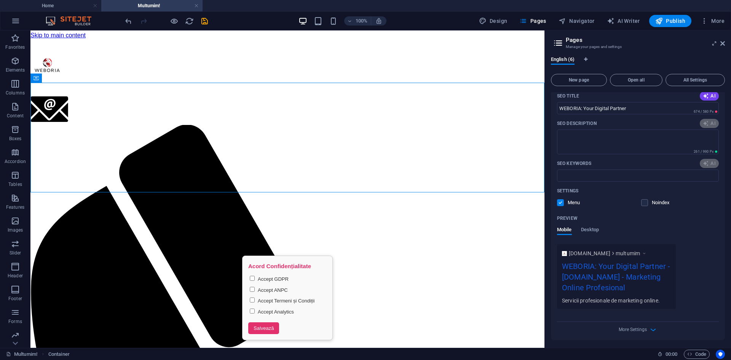
scroll to position [154, 0]
type input "Weboria, web development, digital marketing, online services, Romania, SEO serv…"
type input "WEBORIA: Your Digital Partner"
type textarea "Discover WEBORIA S.R.L - your go-to for innovative web solutions. Contact us to…"
type input "Weboria, web development, digital marketing, online services, Romania, SEO serv…"
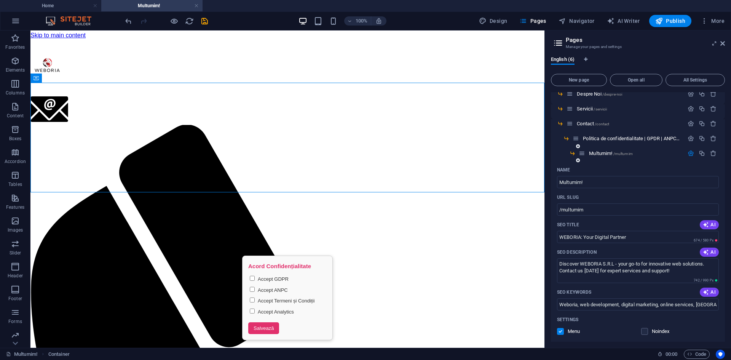
scroll to position [2, 0]
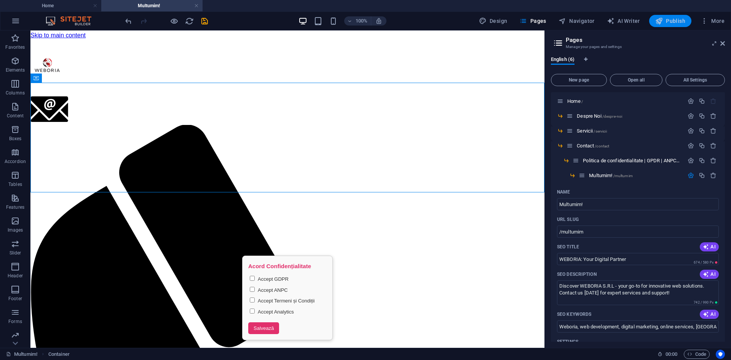
click at [671, 21] on span "Publish" at bounding box center [670, 21] width 30 height 8
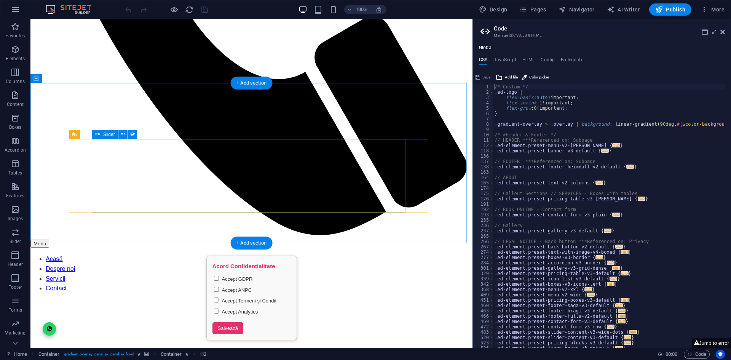
scroll to position [746, 0]
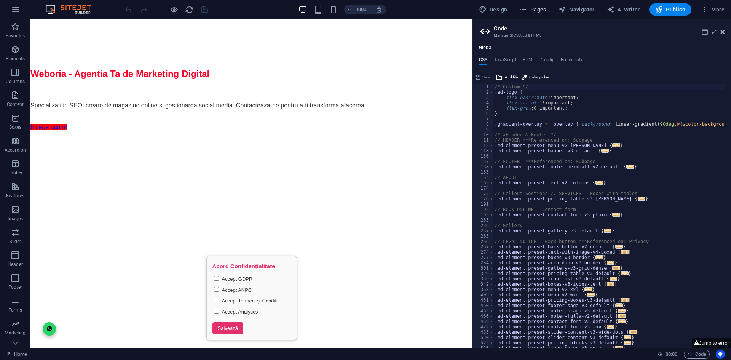
click at [522, 6] on icon "button" at bounding box center [524, 10] width 8 height 8
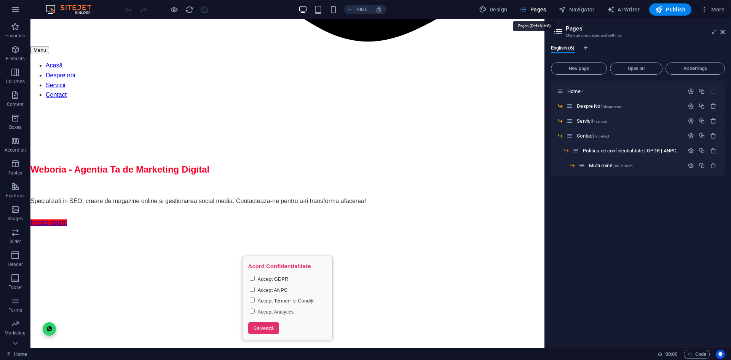
scroll to position [736, 0]
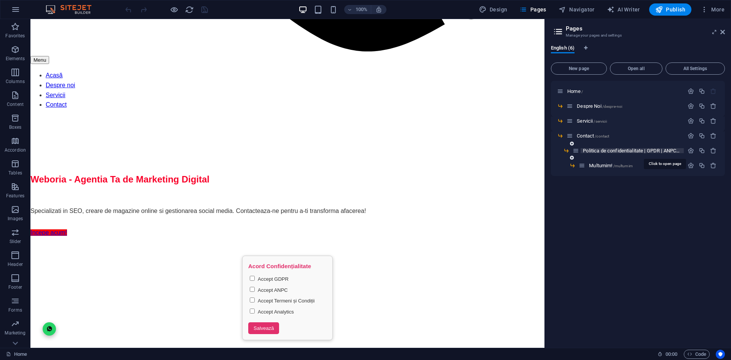
click at [608, 150] on span "Politica de confidentialitate | GPDR | ANPC /politica-de-confidentialitate-gpdr…" at bounding box center [663, 151] width 161 height 6
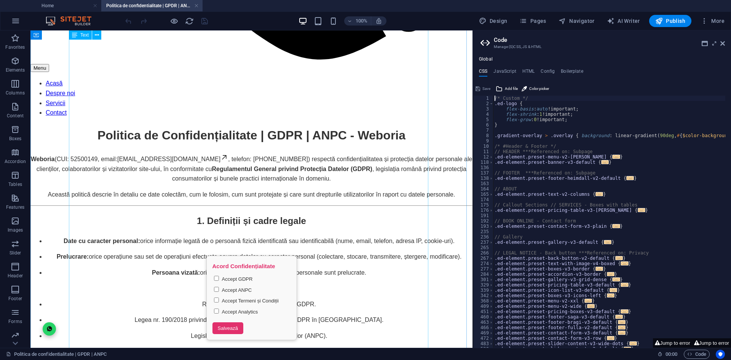
scroll to position [495, 0]
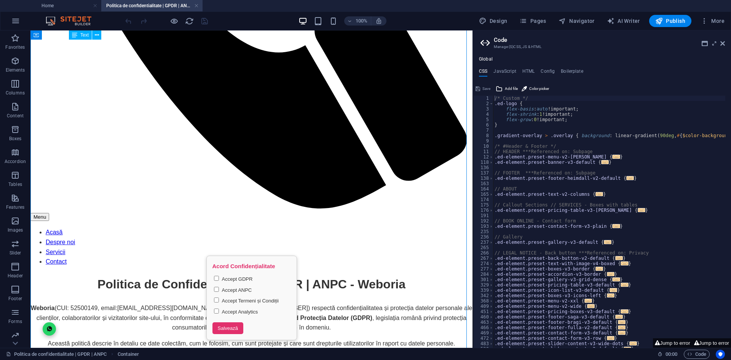
drag, startPoint x: 341, startPoint y: 206, endPoint x: 265, endPoint y: 207, distance: 75.8
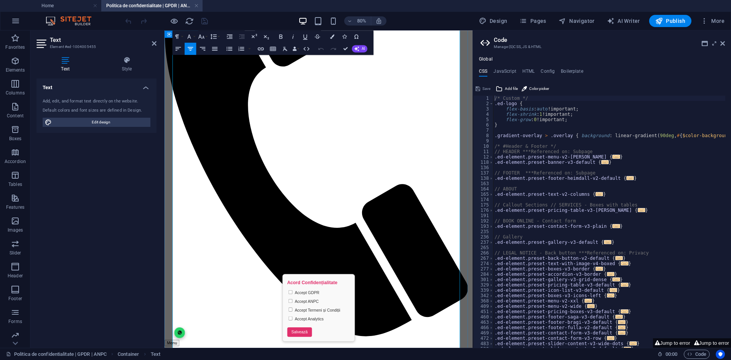
scroll to position [229, 0]
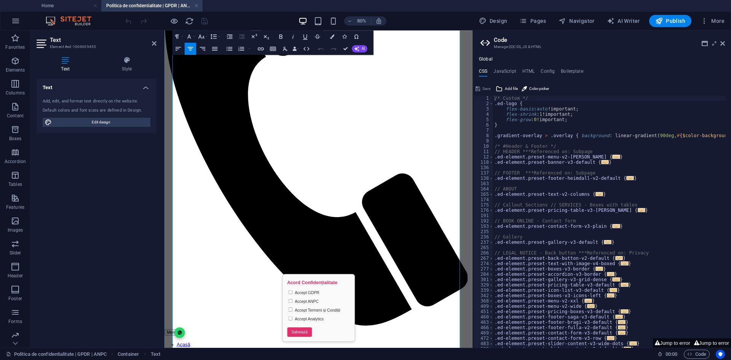
drag, startPoint x: 297, startPoint y: 187, endPoint x: 410, endPoint y: 190, distance: 113.5
click at [129, 69] on h4 "Style" at bounding box center [126, 64] width 59 height 16
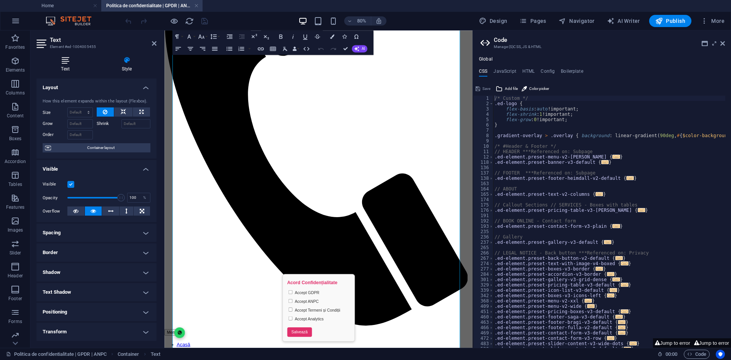
click at [48, 68] on h4 "Text" at bounding box center [67, 64] width 61 height 16
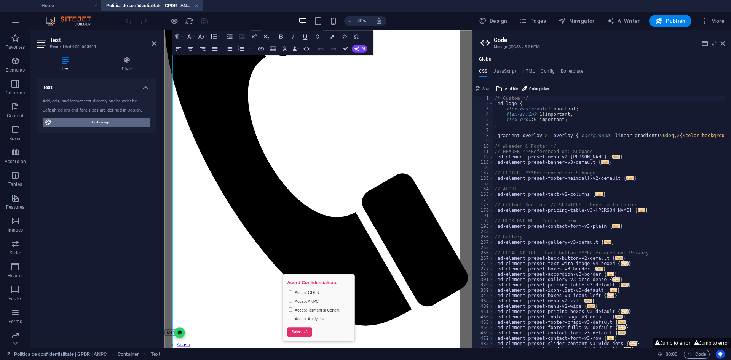
drag, startPoint x: 104, startPoint y: 123, endPoint x: 329, endPoint y: 136, distance: 225.4
click at [104, 123] on span "Edit design" at bounding box center [101, 122] width 94 height 9
select select "ease-in-out"
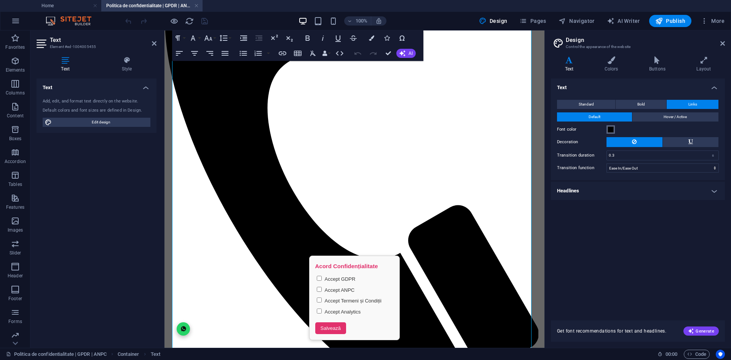
click at [611, 128] on span at bounding box center [611, 129] width 6 height 6
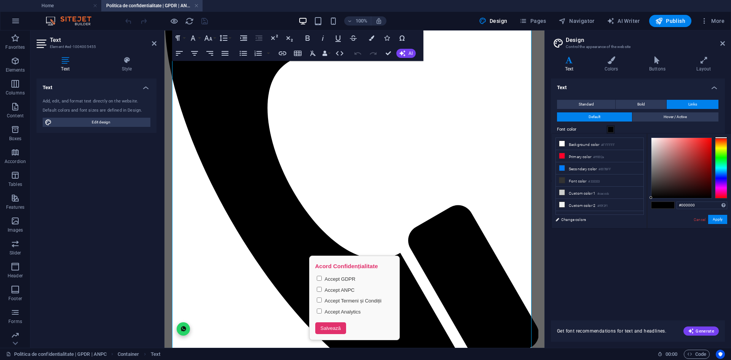
click at [611, 128] on span at bounding box center [611, 129] width 6 height 6
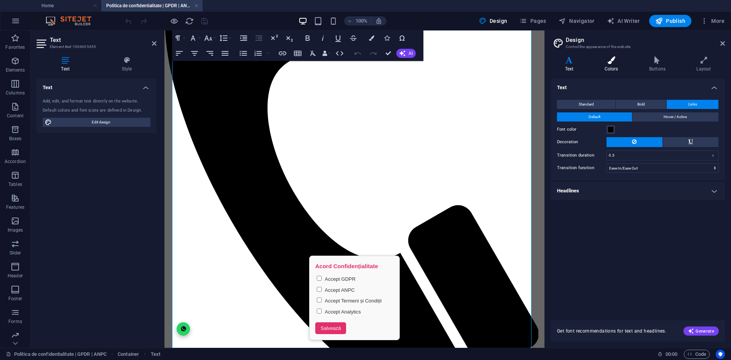
click at [620, 64] on h4 "Colors" at bounding box center [613, 64] width 45 height 16
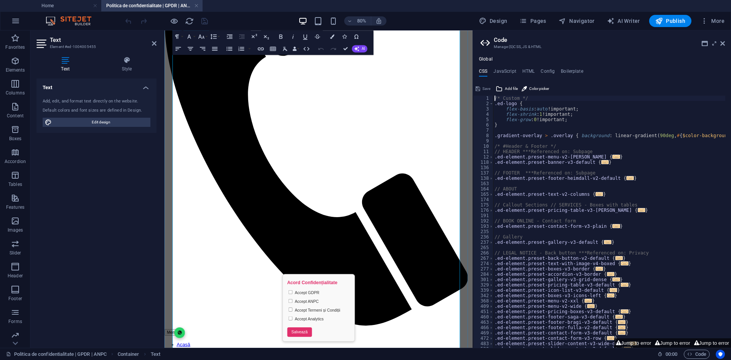
click at [334, 35] on button "Colors" at bounding box center [331, 36] width 11 height 12
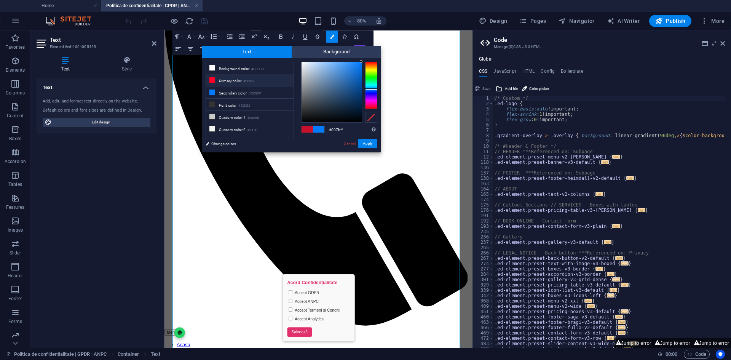
click at [254, 79] on small "#ff002a" at bounding box center [248, 81] width 11 height 5
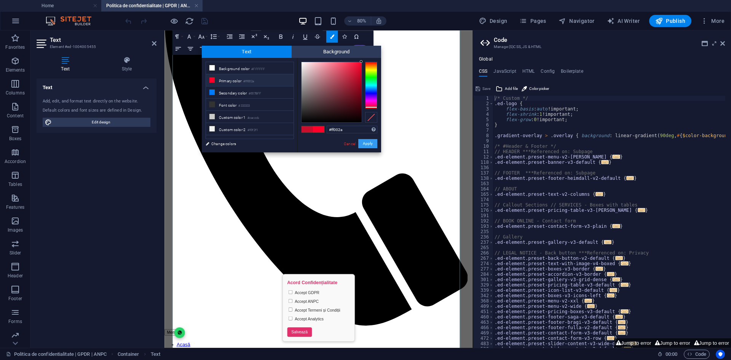
click at [365, 143] on button "Apply" at bounding box center [367, 143] width 19 height 9
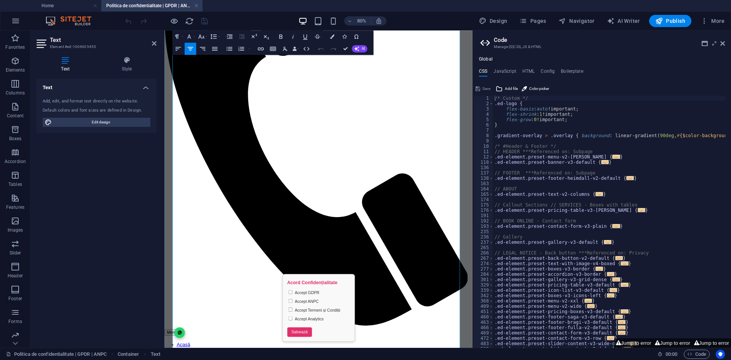
click at [329, 35] on button "Colors" at bounding box center [331, 36] width 11 height 12
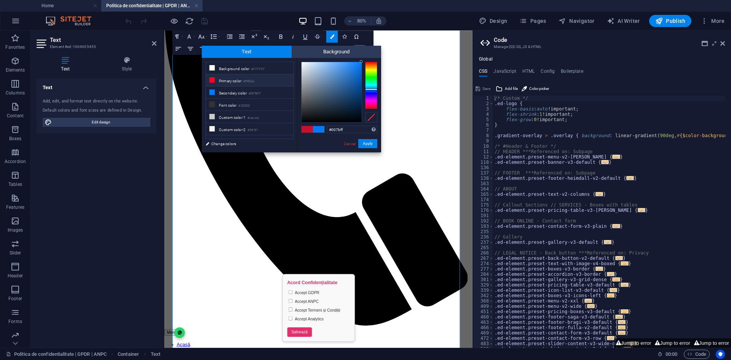
click at [248, 82] on small "#ff002a" at bounding box center [248, 81] width 11 height 5
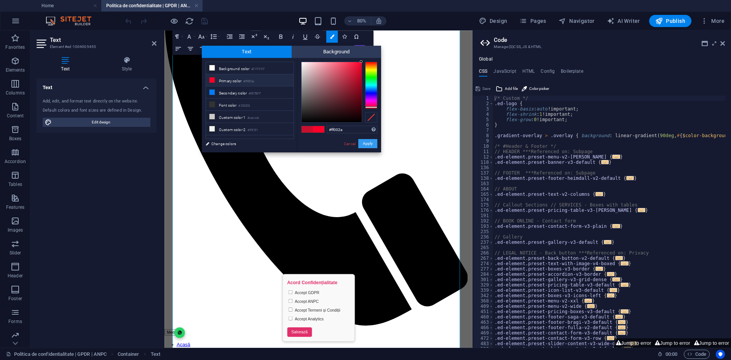
click at [365, 145] on button "Apply" at bounding box center [367, 143] width 19 height 9
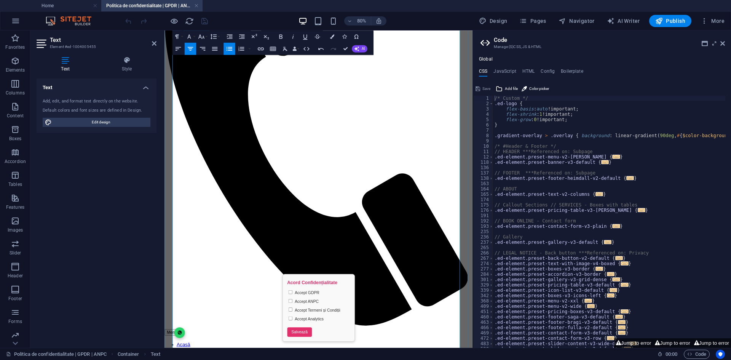
click at [335, 35] on button "Colors" at bounding box center [331, 36] width 11 height 12
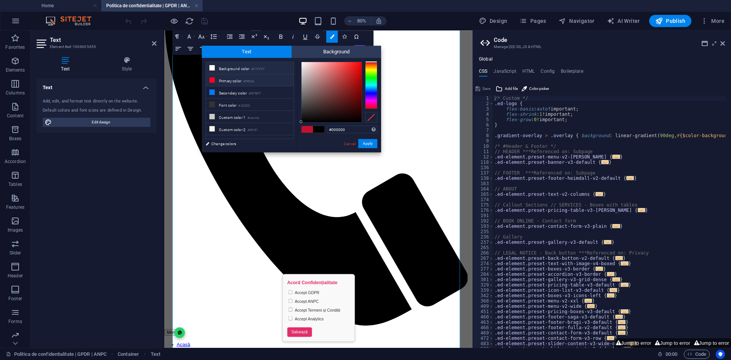
click at [254, 70] on small "#FFFFFF" at bounding box center [258, 69] width 14 height 5
click at [370, 143] on button "Apply" at bounding box center [367, 143] width 19 height 9
click at [371, 149] on div "#ffffff Supported formats #0852ed rgb(8, 82, 237) rgba(8, 82, 237, 90%) hsv(221…" at bounding box center [339, 160] width 84 height 205
click at [371, 147] on button "Apply" at bounding box center [367, 143] width 19 height 9
click at [371, 144] on button "Apply" at bounding box center [367, 143] width 19 height 9
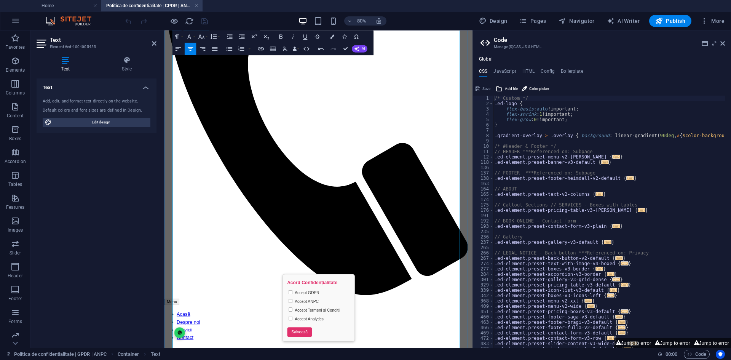
scroll to position [305, 0]
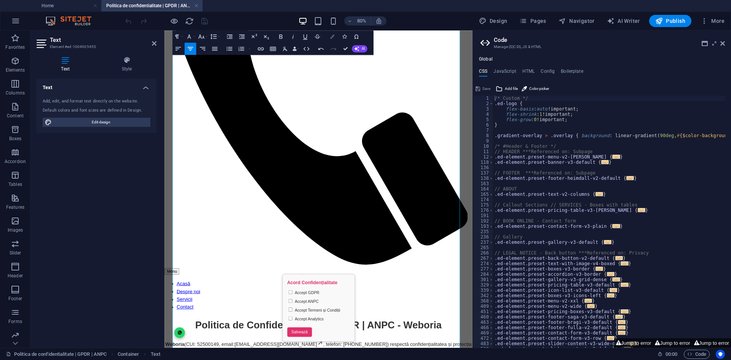
click at [333, 37] on icon "button" at bounding box center [332, 36] width 4 height 4
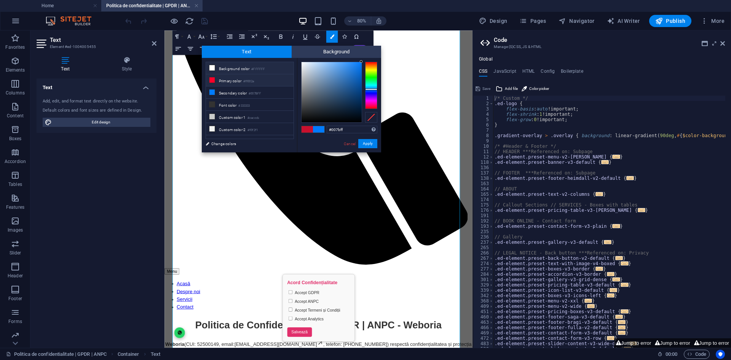
click at [249, 80] on small "#ff002a" at bounding box center [248, 81] width 11 height 5
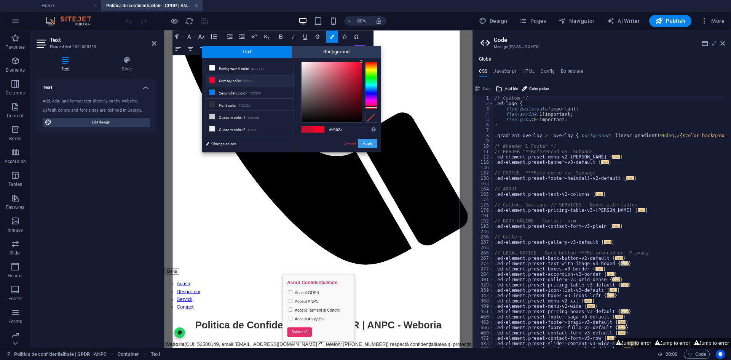
click at [373, 144] on button "Apply" at bounding box center [367, 143] width 19 height 9
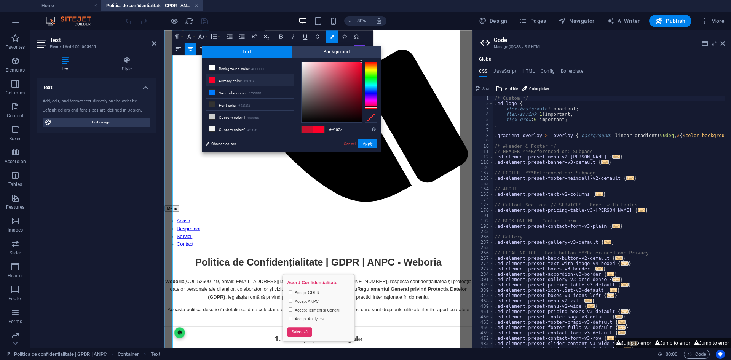
scroll to position [381, 0]
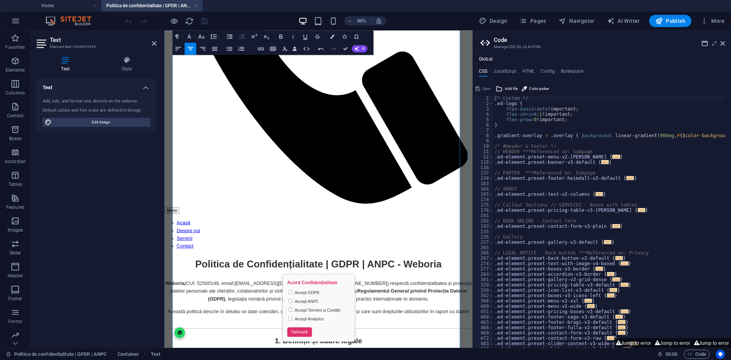
click at [331, 35] on icon "button" at bounding box center [332, 36] width 4 height 4
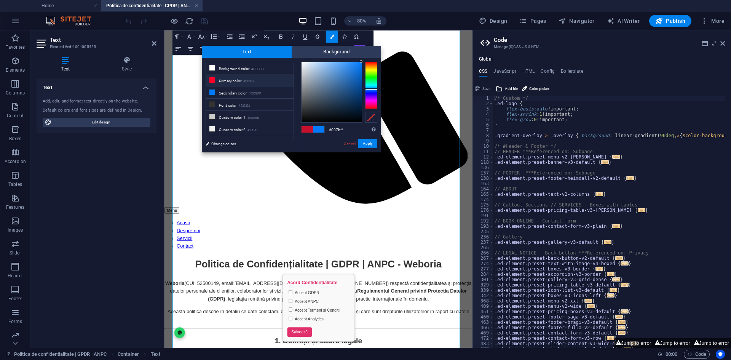
click at [259, 79] on li "Primary color #ff002a" at bounding box center [250, 80] width 88 height 12
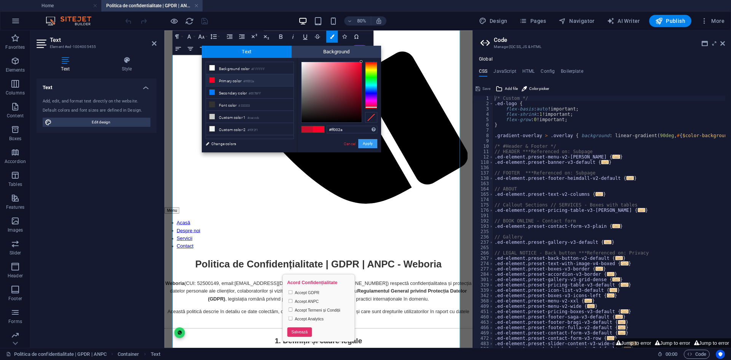
click at [367, 144] on button "Apply" at bounding box center [367, 143] width 19 height 9
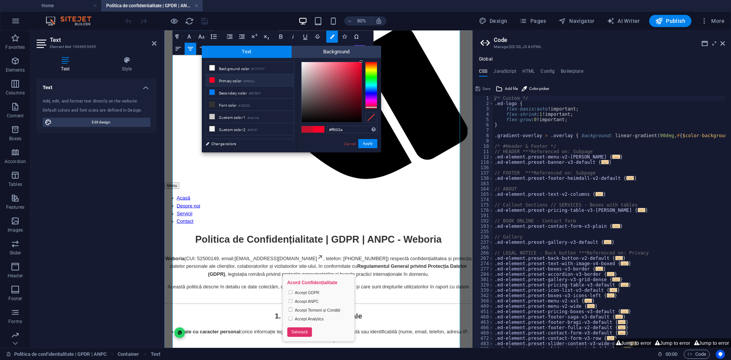
scroll to position [457, 0]
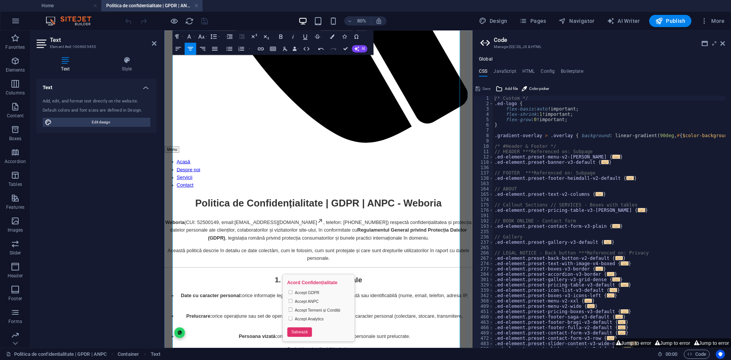
click at [328, 39] on button "Colors" at bounding box center [331, 36] width 11 height 12
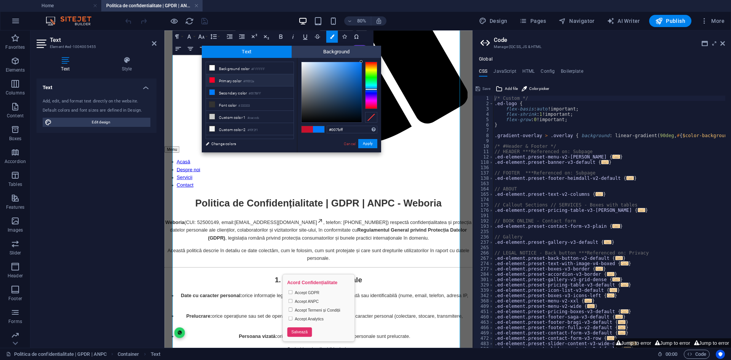
click at [275, 79] on li "Primary color #ff002a" at bounding box center [250, 80] width 88 height 12
type input "#ff002a"
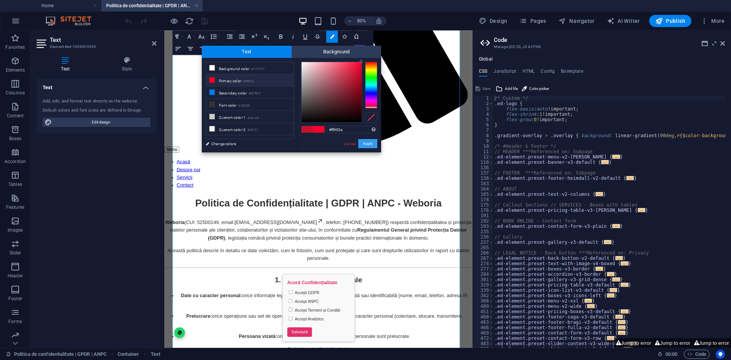
click at [371, 142] on button "Apply" at bounding box center [367, 143] width 19 height 9
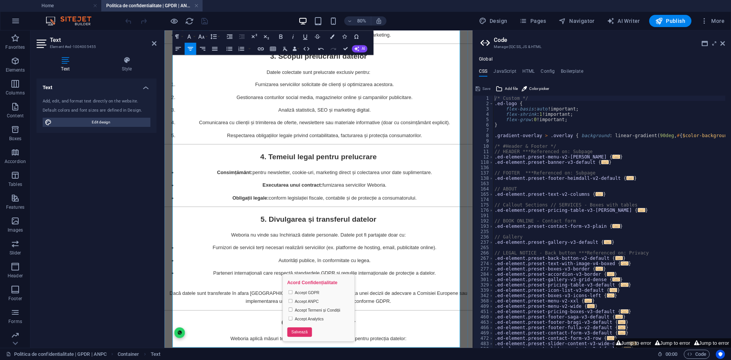
scroll to position [1454, 0]
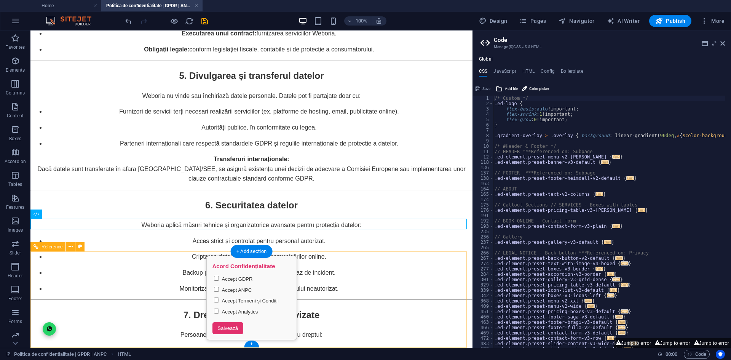
scroll to position [1533, 0]
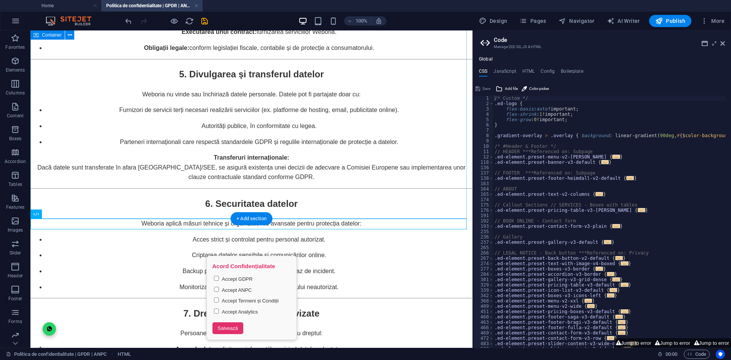
click at [248, 196] on div "Politica de Confidențialitate | GDPR | ANPC - Weboria Weboria (CUI: [PHONE_NUMB…" at bounding box center [251, 57] width 442 height 1642
click at [249, 186] on div "Politica de Confidențialitate | GDPR | ANPC - Weboria Weboria (CUI: [PHONE_NUMB…" at bounding box center [251, 57] width 442 height 1642
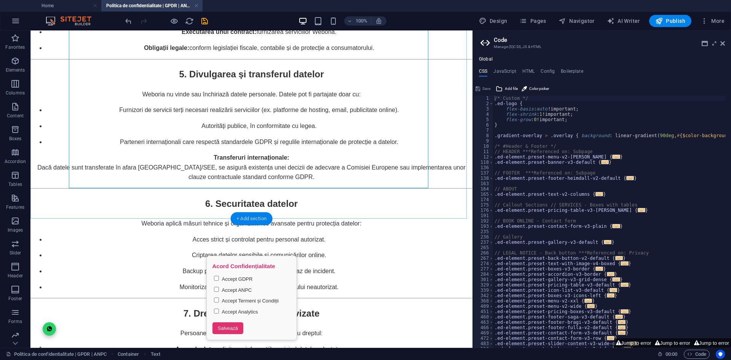
click at [246, 218] on div "+ Add section" at bounding box center [251, 218] width 42 height 13
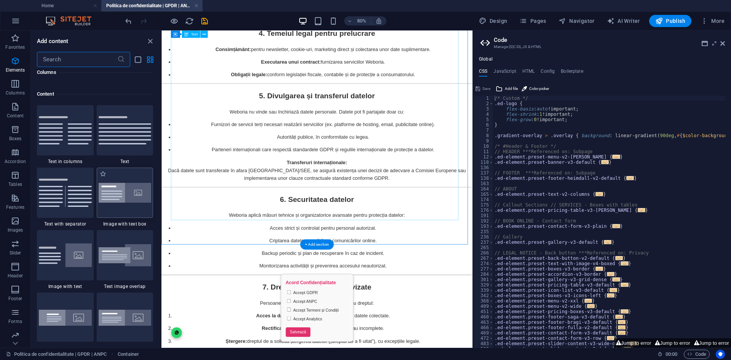
scroll to position [1333, 0]
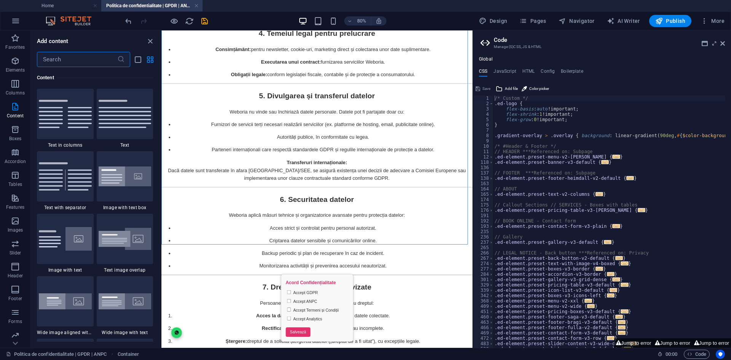
click at [87, 62] on input "text" at bounding box center [77, 59] width 80 height 15
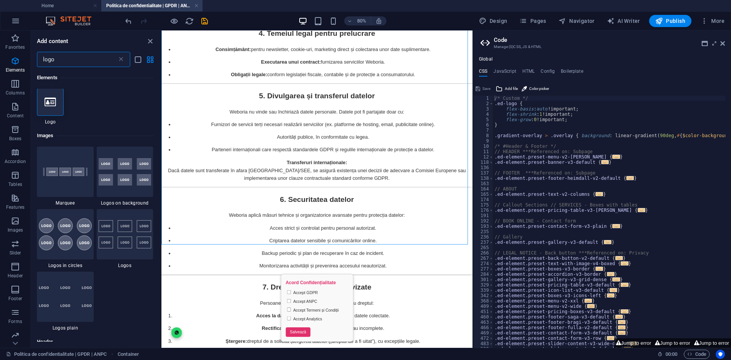
scroll to position [0, 0]
type input "logo"
click at [50, 101] on icon at bounding box center [50, 103] width 11 height 10
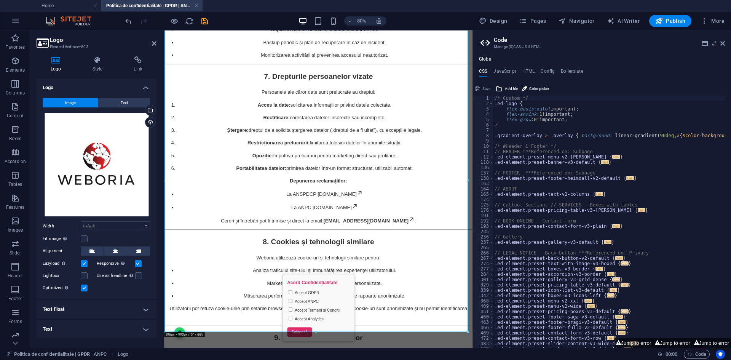
scroll to position [1724, 0]
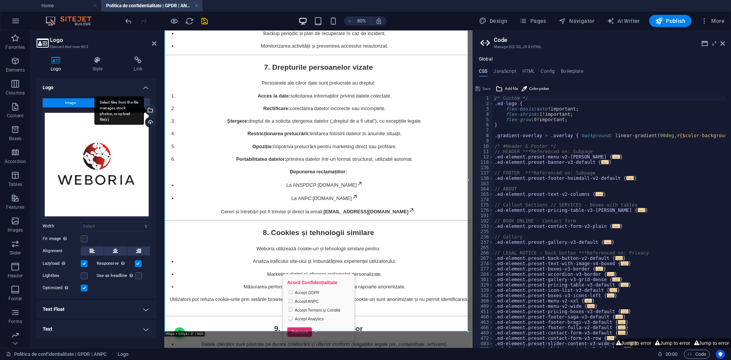
click at [144, 110] on div "Select files from the file manager, stock photos, or upload file(s)" at bounding box center [119, 110] width 50 height 29
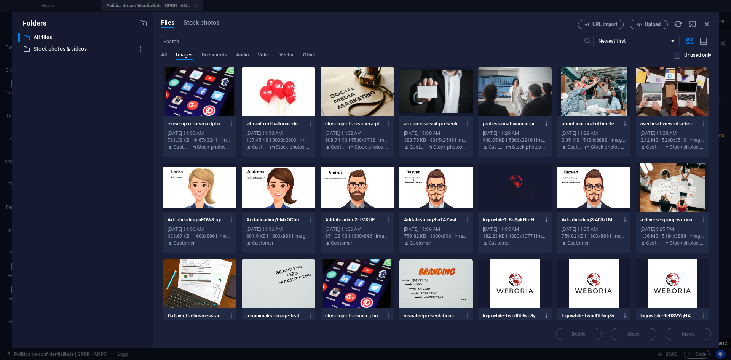
click at [75, 48] on p "Stock photos & videos" at bounding box center [84, 49] width 100 height 9
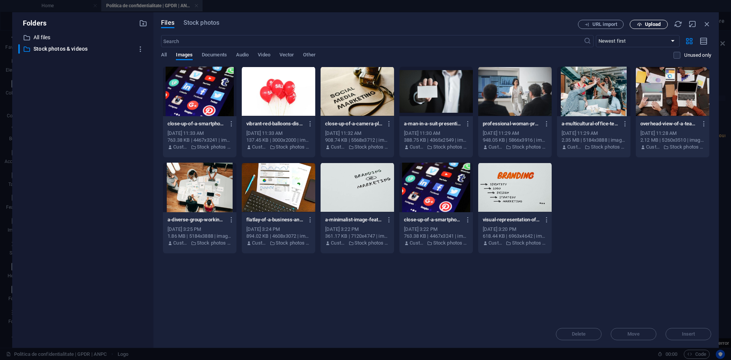
click at [659, 22] on span "Upload" at bounding box center [653, 24] width 16 height 5
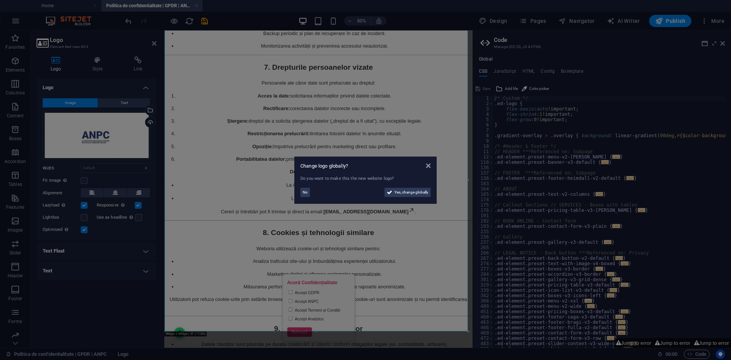
scroll to position [1619, 0]
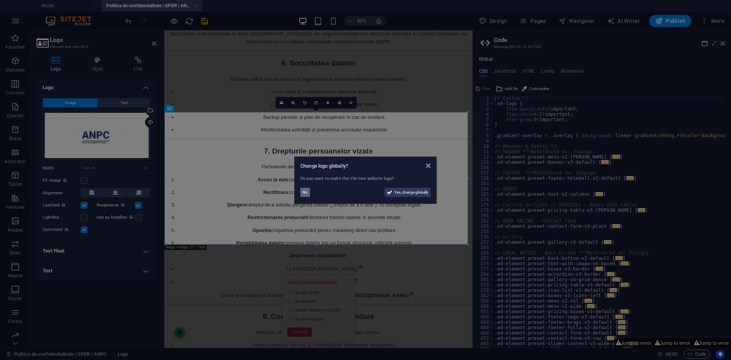
click at [307, 195] on span "No" at bounding box center [305, 192] width 5 height 9
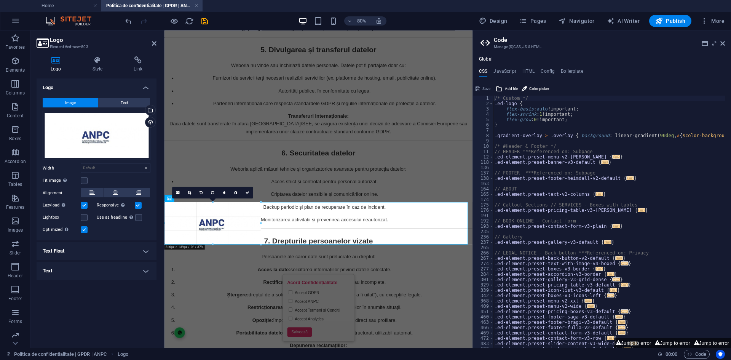
drag, startPoint x: 468, startPoint y: 113, endPoint x: 209, endPoint y: 235, distance: 286.4
type input "315"
select select "px"
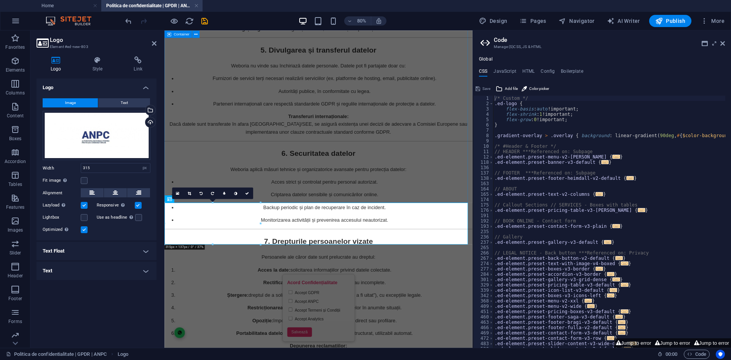
click at [318, 232] on div "Politica de Confidențialitate | GDPR | ANPC - Weboria Weboria (CUI: [PHONE_NUMB…" at bounding box center [357, 24] width 385 height 1672
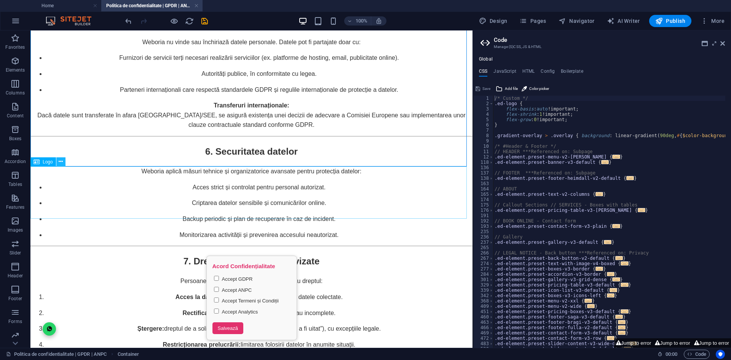
click at [60, 164] on icon at bounding box center [61, 162] width 4 height 8
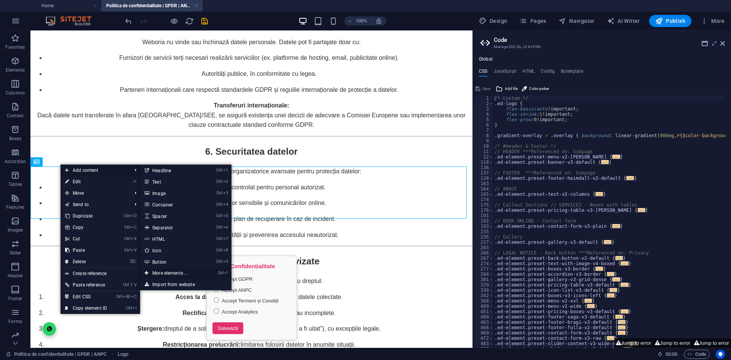
click at [171, 271] on link "Ctrl ⏎ More elements ..." at bounding box center [171, 272] width 63 height 11
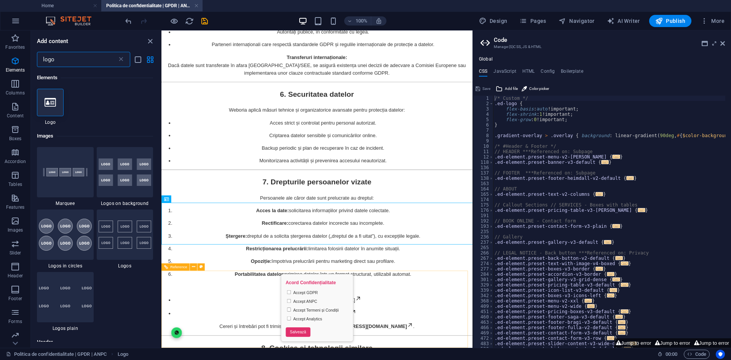
scroll to position [1506, 0]
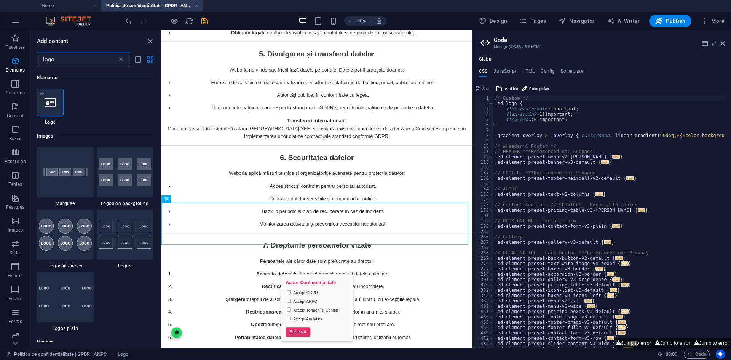
click at [56, 99] on icon at bounding box center [50, 103] width 11 height 10
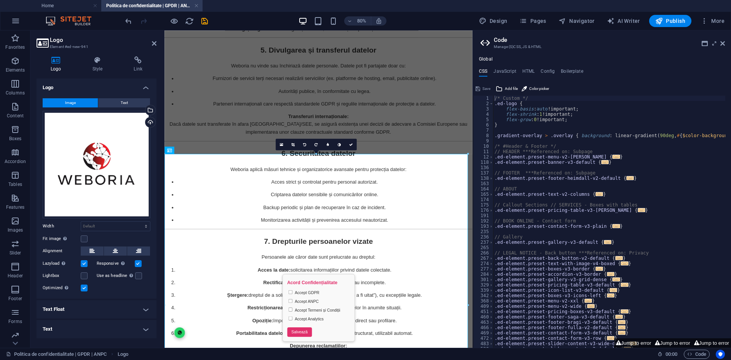
scroll to position [1619, 0]
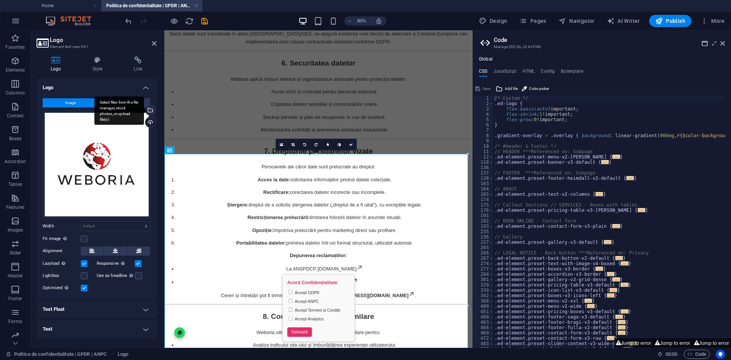
click at [152, 112] on div "Select files from the file manager, stock photos, or upload file(s)" at bounding box center [149, 110] width 11 height 11
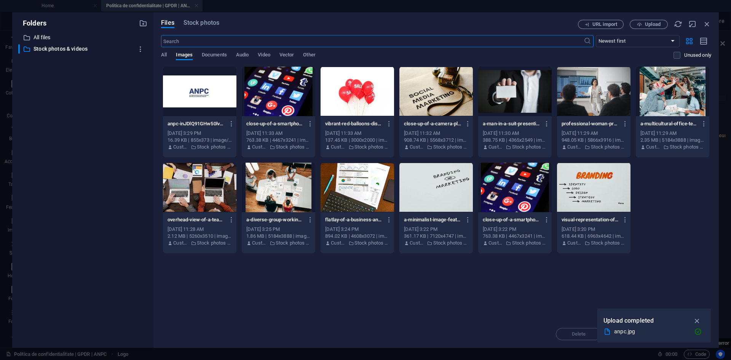
scroll to position [1243, 0]
click at [659, 26] on span "Upload" at bounding box center [653, 24] width 16 height 5
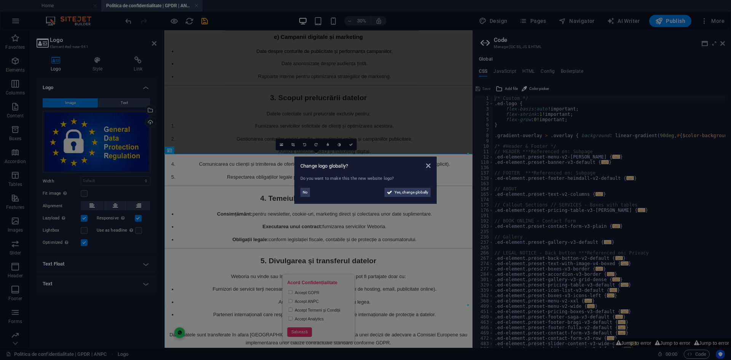
scroll to position [1619, 0]
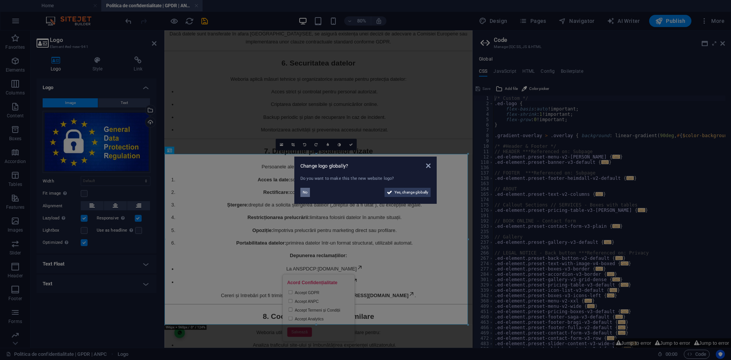
click at [306, 190] on span "No" at bounding box center [305, 192] width 5 height 9
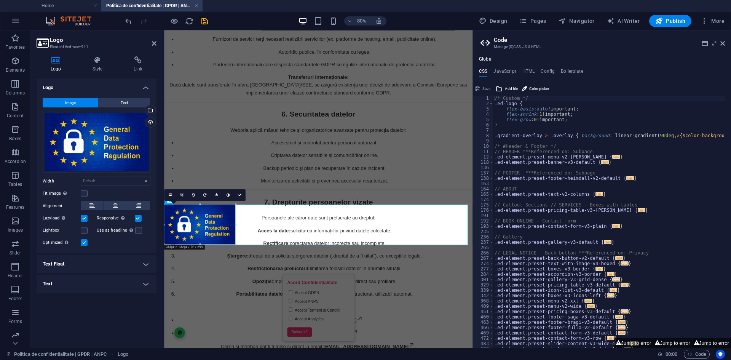
drag, startPoint x: 469, startPoint y: 154, endPoint x: 157, endPoint y: 318, distance: 353.0
type input "228"
select select "px"
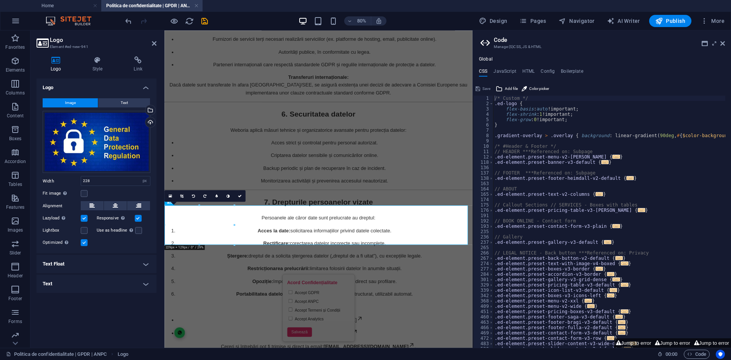
scroll to position [1555, 0]
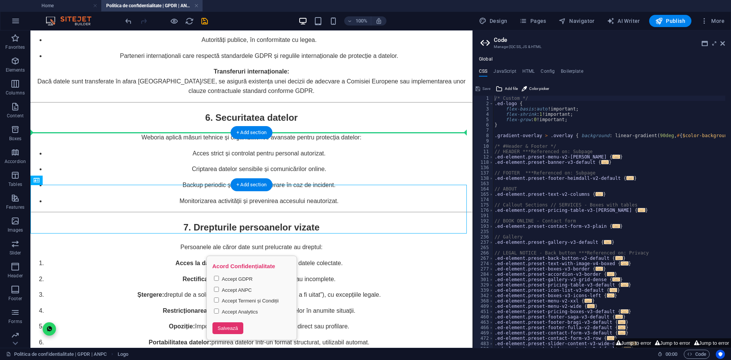
drag, startPoint x: 71, startPoint y: 213, endPoint x: 405, endPoint y: 149, distance: 340.0
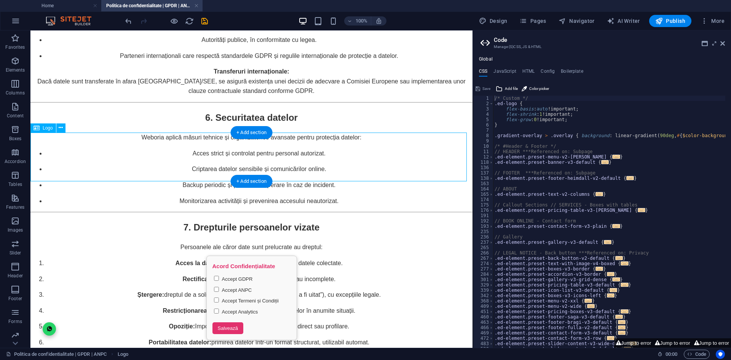
select select "px"
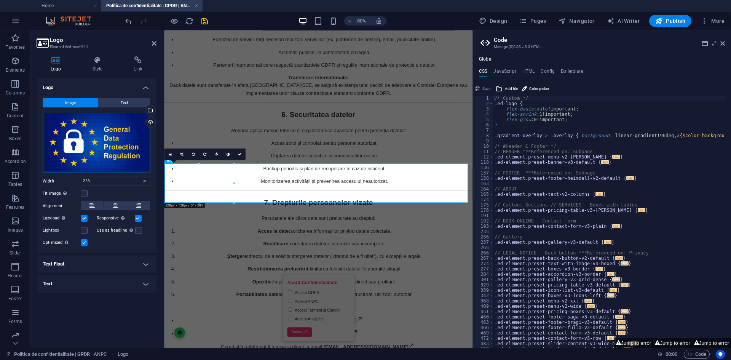
click at [145, 163] on div "Drag files here, click to choose files or select files from Files or our free s…" at bounding box center [97, 142] width 108 height 62
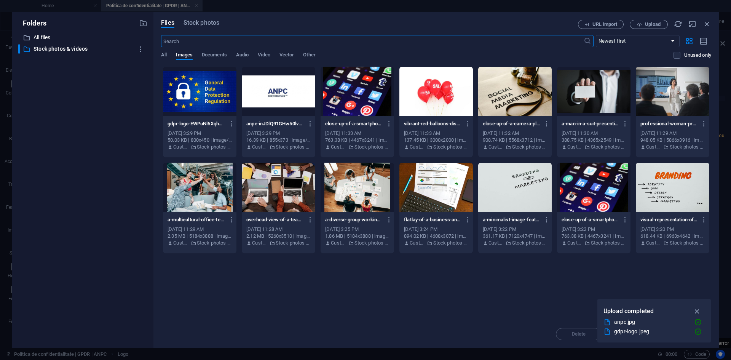
scroll to position [894, 0]
click at [707, 20] on icon "button" at bounding box center [707, 24] width 8 height 8
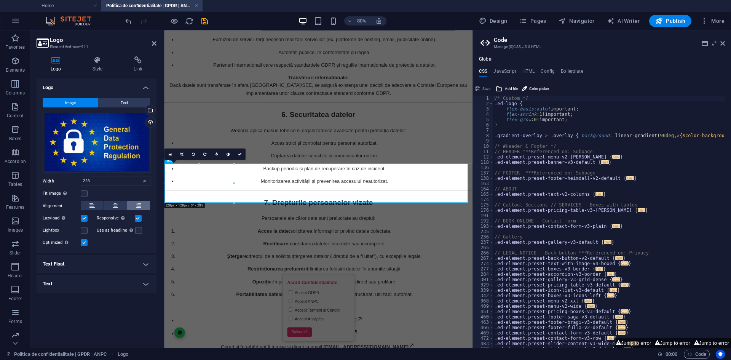
click at [137, 206] on icon at bounding box center [138, 205] width 5 height 9
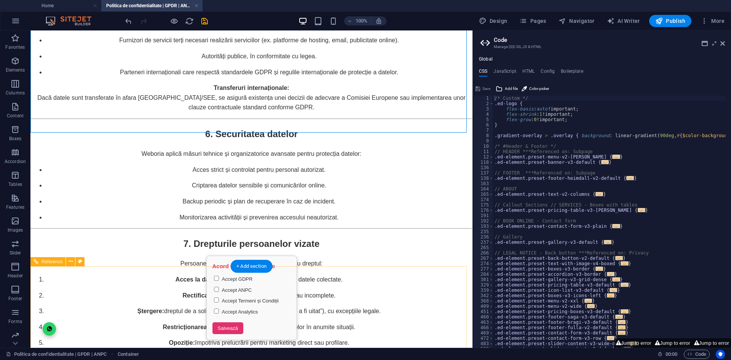
scroll to position [1619, 0]
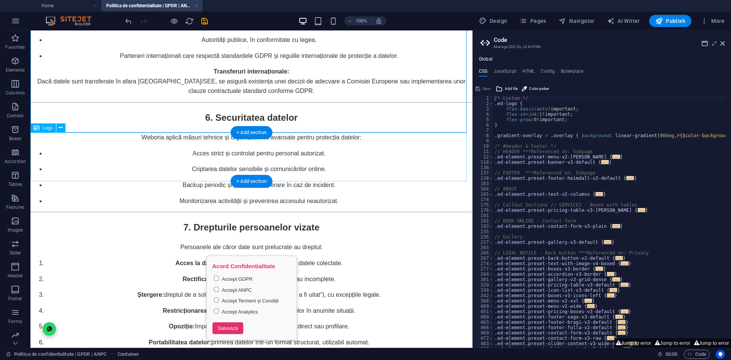
select select "px"
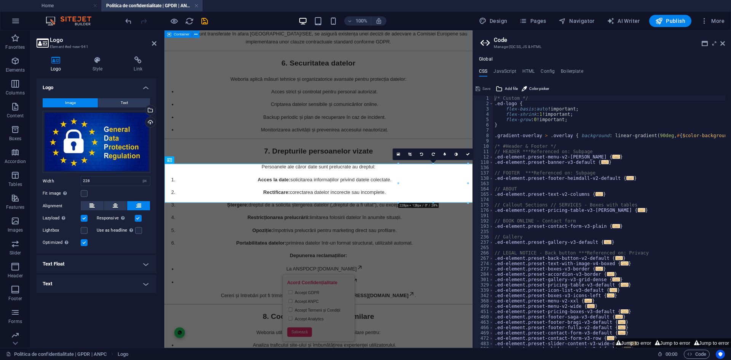
scroll to position [1555, 0]
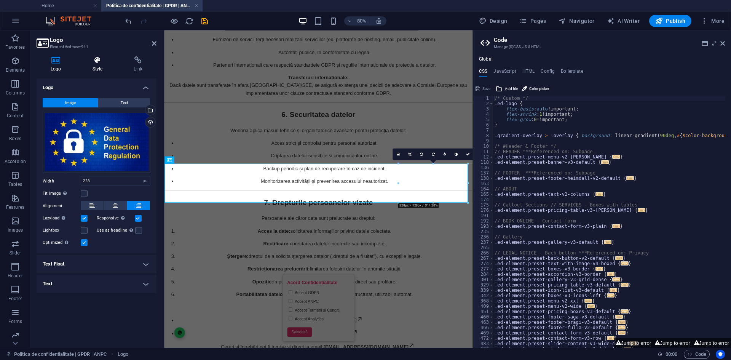
click at [100, 64] on h4 "Style" at bounding box center [99, 64] width 42 height 16
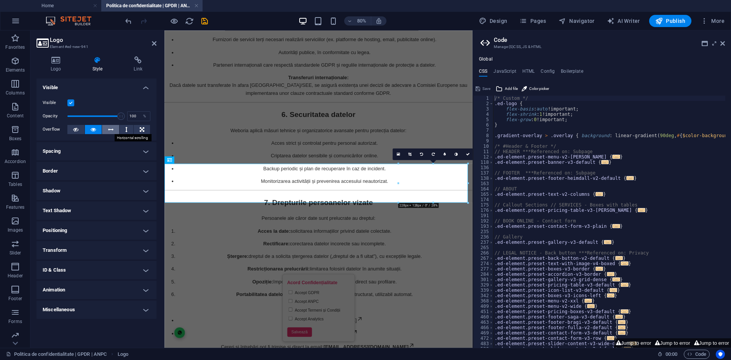
click at [108, 129] on icon at bounding box center [110, 129] width 5 height 9
click at [94, 129] on icon at bounding box center [93, 129] width 5 height 9
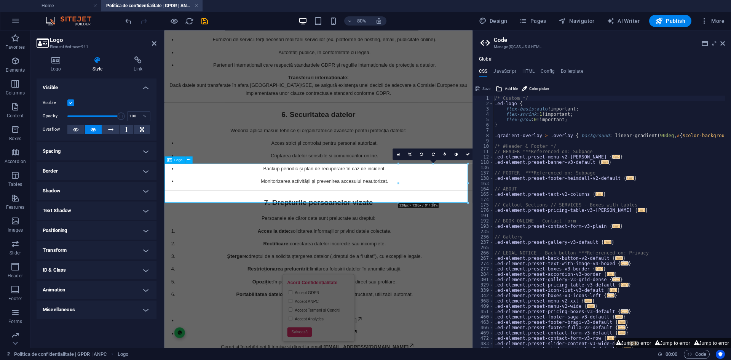
click at [103, 306] on h4 "Miscellaneous" at bounding box center [97, 310] width 120 height 18
click at [102, 307] on h4 "Miscellaneous" at bounding box center [97, 308] width 120 height 14
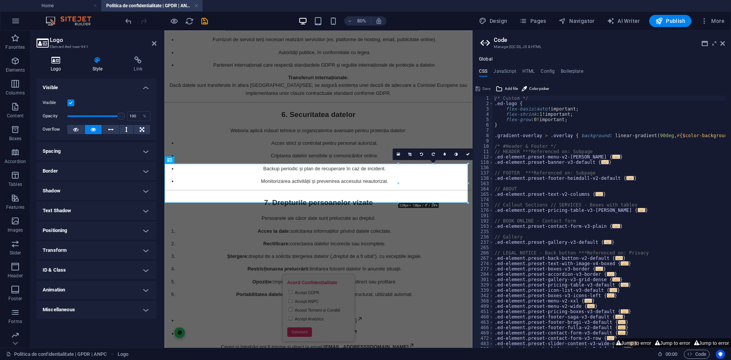
click at [62, 68] on h4 "Logo" at bounding box center [58, 64] width 42 height 16
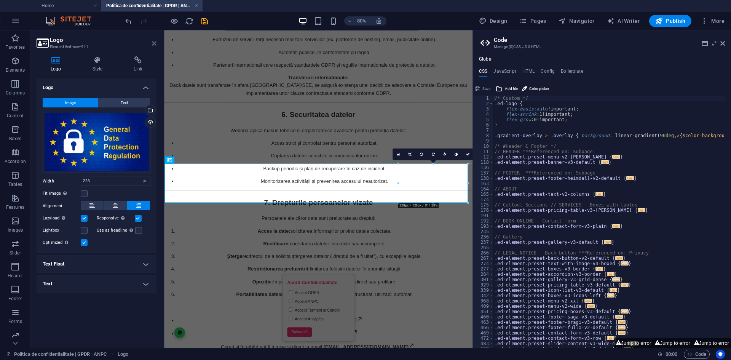
click at [152, 46] on icon at bounding box center [154, 43] width 5 height 6
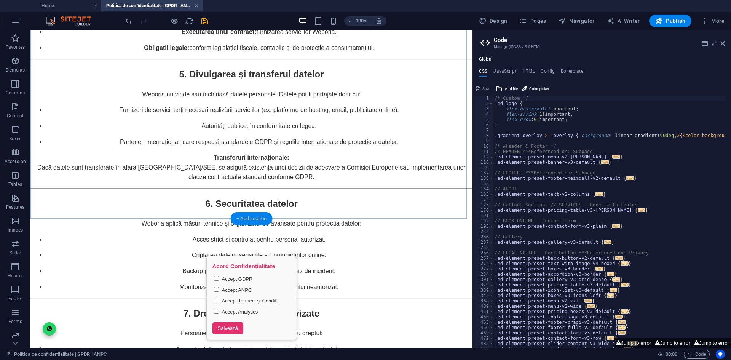
click at [246, 216] on div "+ Add section" at bounding box center [251, 218] width 42 height 13
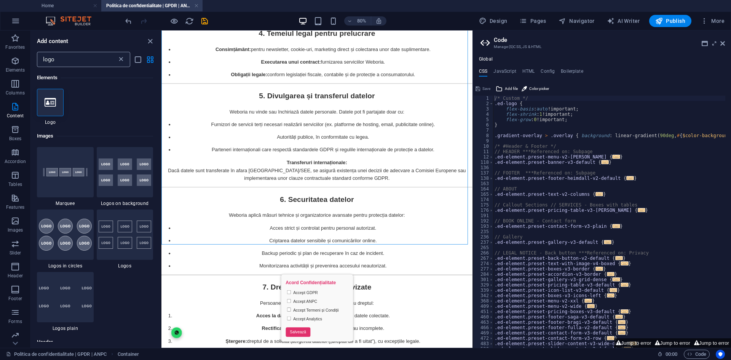
click at [125, 60] on icon at bounding box center [121, 60] width 8 height 8
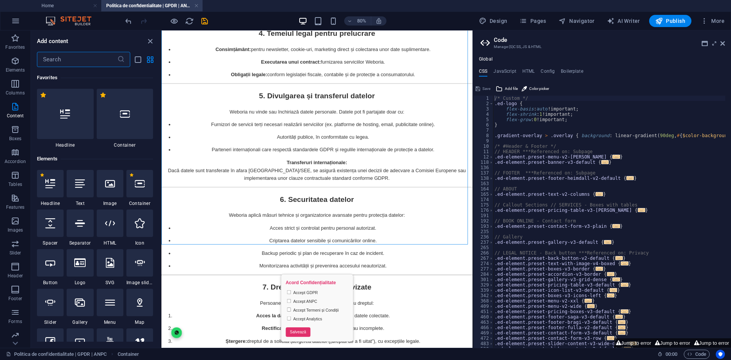
click at [96, 54] on input "text" at bounding box center [77, 59] width 80 height 15
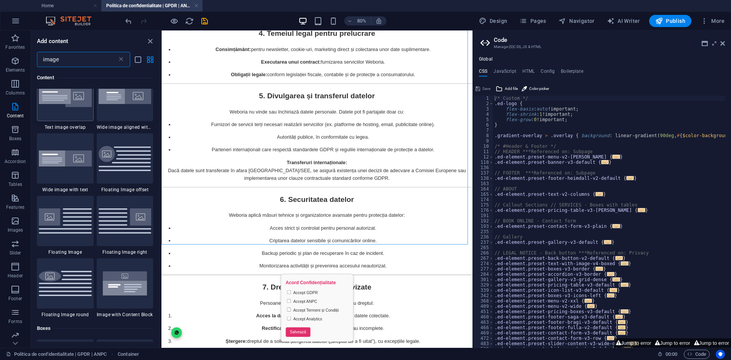
scroll to position [152, 0]
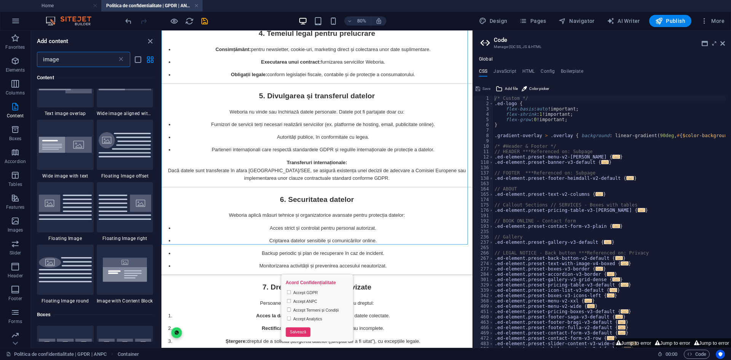
type input "image"
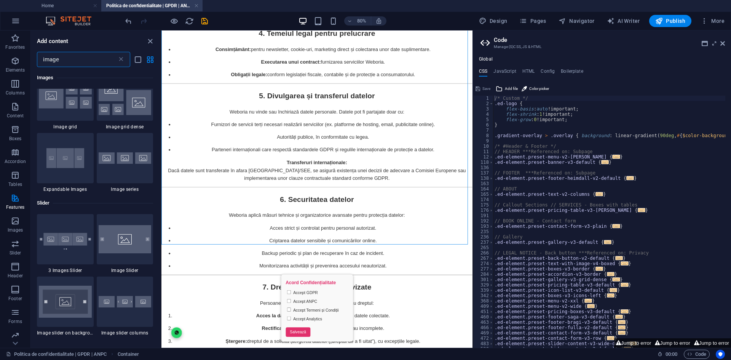
scroll to position [724, 0]
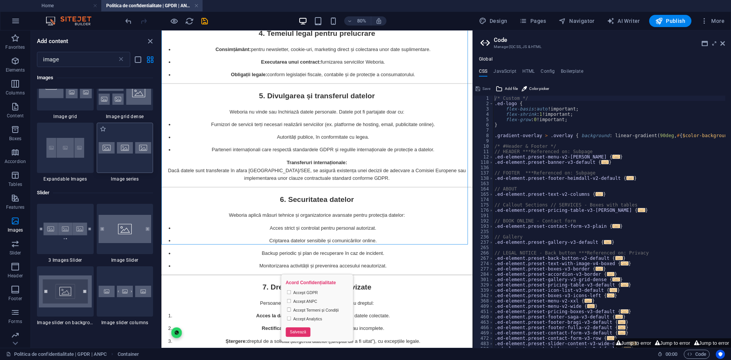
click at [127, 153] on img at bounding box center [125, 147] width 53 height 11
click at [161, 153] on div "Text Container Reference Reference HTML WhatsApp Logo Logo" at bounding box center [316, 188] width 311 height 317
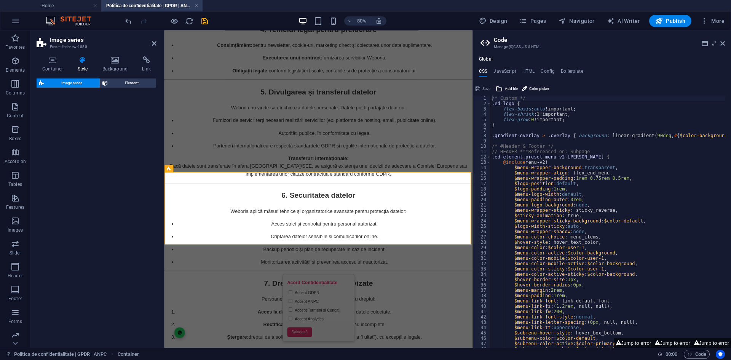
scroll to position [1619, 0]
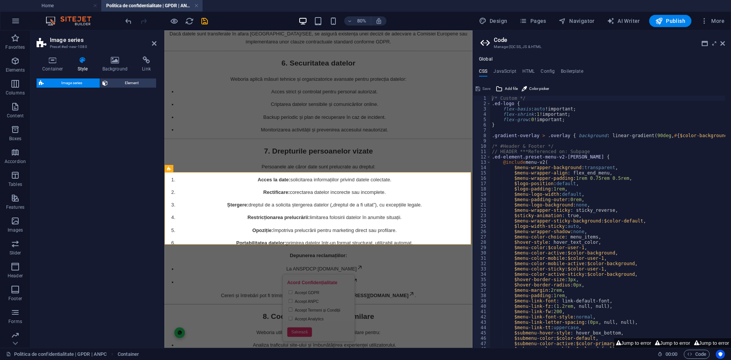
select select "rem"
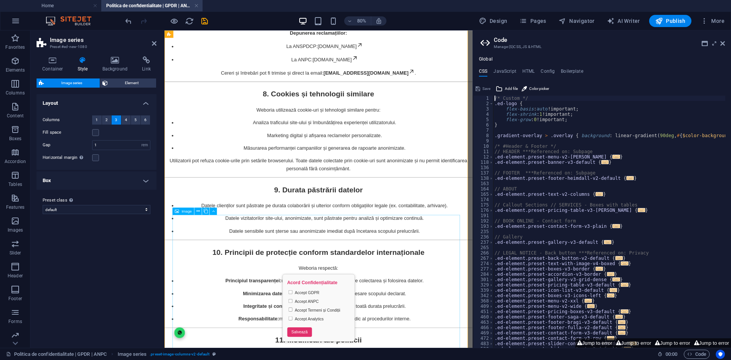
scroll to position [1886, 0]
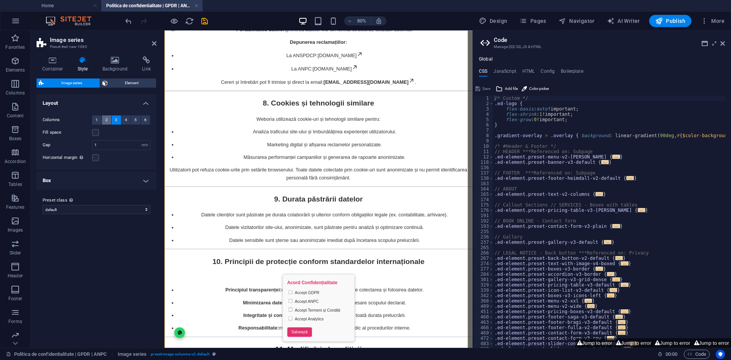
click at [106, 119] on span "2" at bounding box center [107, 119] width 2 height 9
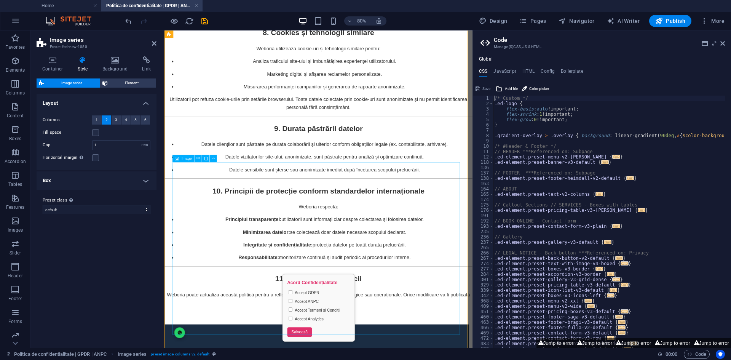
scroll to position [1962, 0]
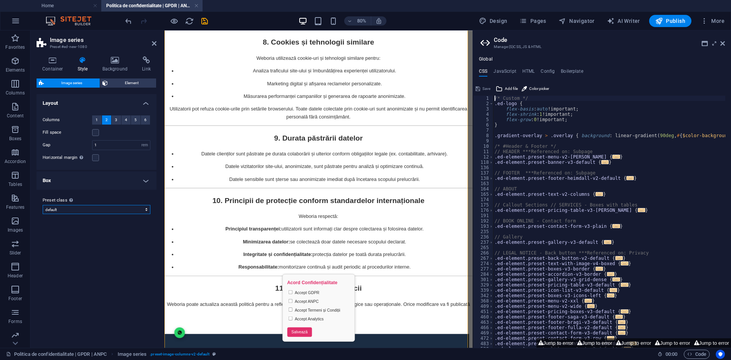
click at [100, 207] on select "default Add preset class" at bounding box center [97, 209] width 108 height 9
click at [96, 184] on h4 "Box" at bounding box center [97, 180] width 120 height 18
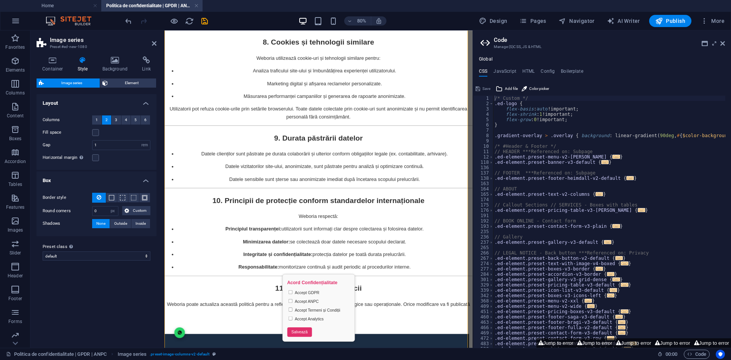
click at [96, 184] on h4 "Box" at bounding box center [97, 178] width 120 height 14
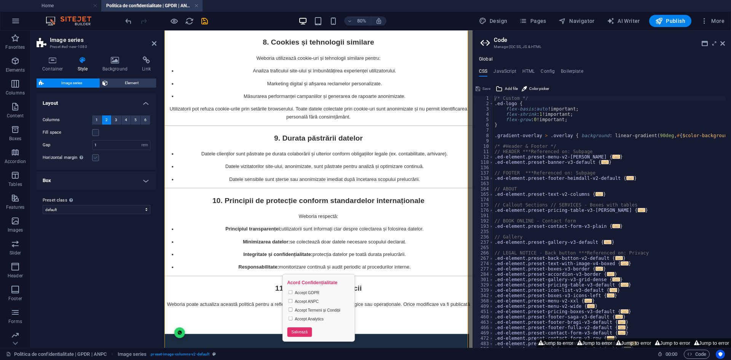
click at [97, 156] on label at bounding box center [95, 157] width 7 height 7
click at [0, 0] on input "Horizontal margin Only if the containers "Content width" is not set to "Default"" at bounding box center [0, 0] width 0 height 0
click at [97, 156] on label at bounding box center [95, 157] width 7 height 7
click at [0, 0] on input "Horizontal margin Only if the containers "Content width" is not set to "Default"" at bounding box center [0, 0] width 0 height 0
click at [95, 133] on label at bounding box center [95, 132] width 7 height 7
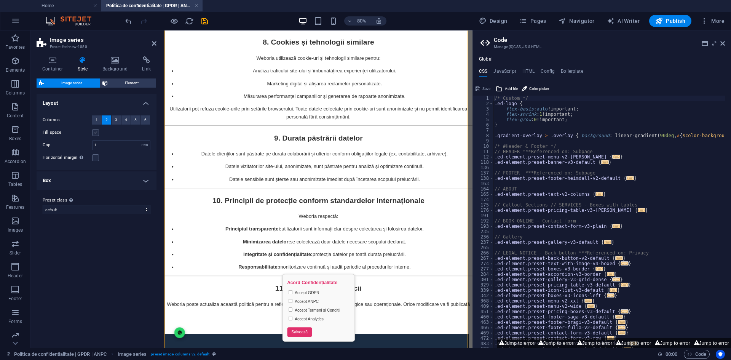
click at [0, 0] on input "Fill space" at bounding box center [0, 0] width 0 height 0
click at [95, 133] on label at bounding box center [95, 132] width 7 height 7
click at [0, 0] on input "Fill space" at bounding box center [0, 0] width 0 height 0
click at [115, 85] on span "Element" at bounding box center [132, 82] width 44 height 9
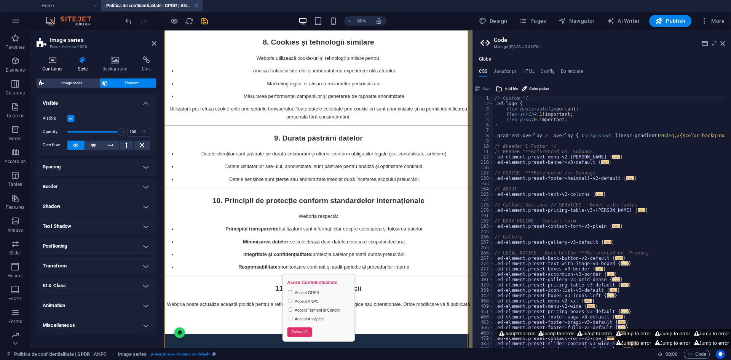
click at [56, 61] on icon at bounding box center [53, 60] width 32 height 8
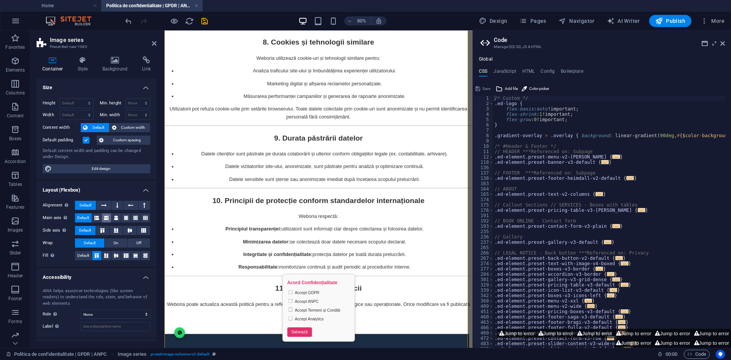
click at [106, 221] on icon at bounding box center [106, 217] width 5 height 9
click at [88, 219] on span "Default" at bounding box center [83, 217] width 12 height 9
click at [118, 205] on icon at bounding box center [117, 205] width 2 height 9
click at [128, 203] on icon at bounding box center [130, 205] width 5 height 9
click at [88, 205] on span "Default" at bounding box center [86, 205] width 12 height 9
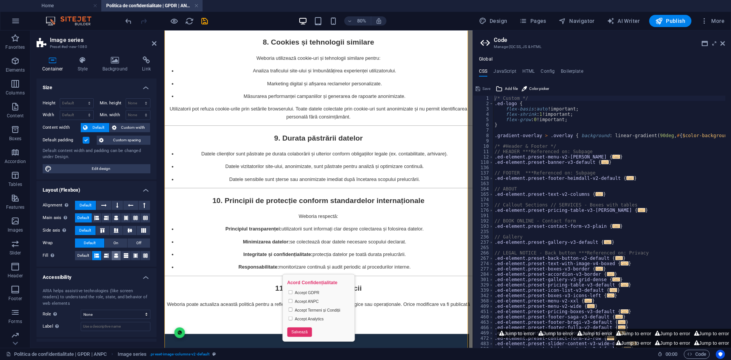
click at [114, 258] on icon at bounding box center [116, 255] width 5 height 9
click at [94, 256] on button at bounding box center [97, 255] width 10 height 9
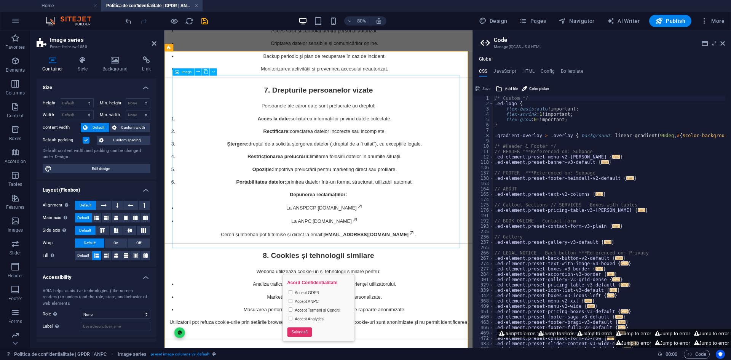
scroll to position [1581, 0]
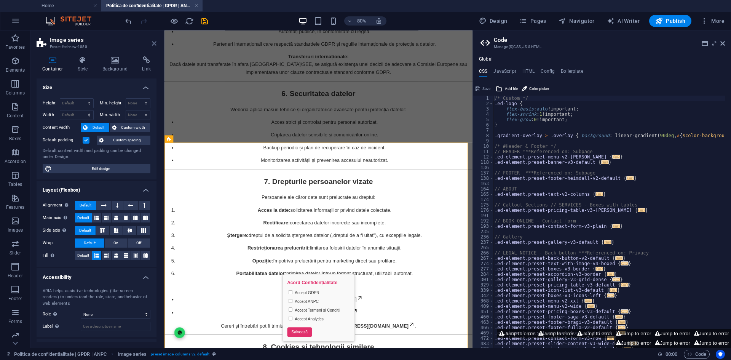
click at [153, 44] on icon at bounding box center [154, 43] width 5 height 6
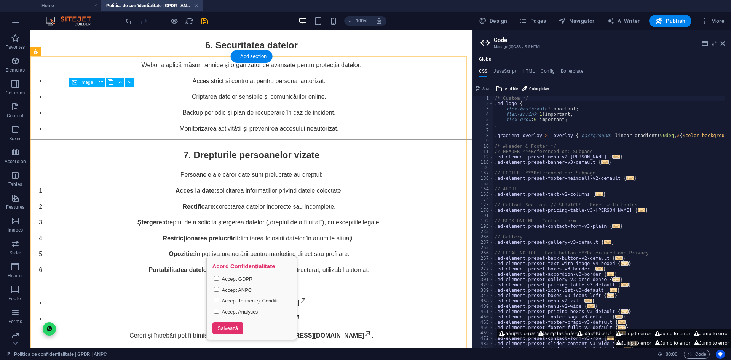
scroll to position [1696, 0]
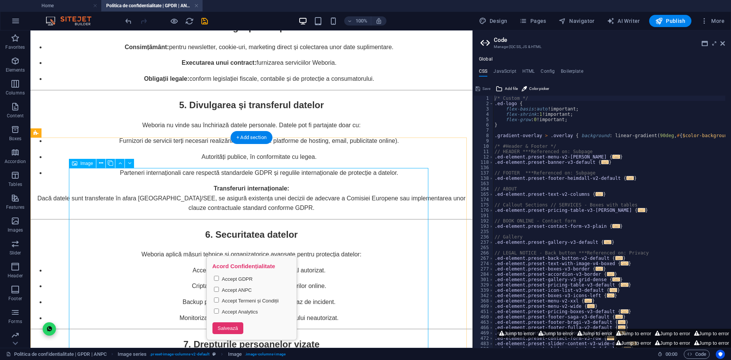
scroll to position [1619, 0]
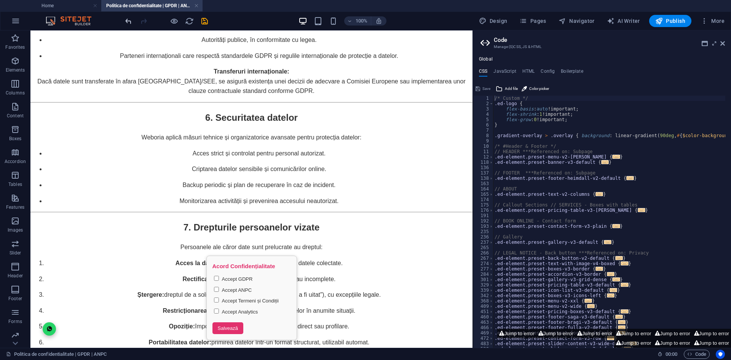
click at [127, 19] on icon "undo" at bounding box center [128, 21] width 9 height 9
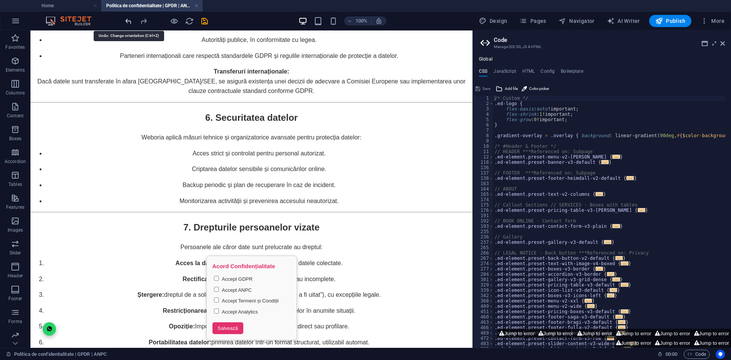
click at [127, 19] on icon "undo" at bounding box center [128, 21] width 9 height 9
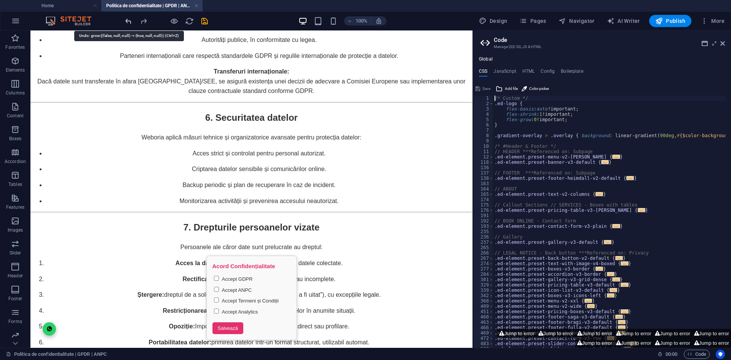
click at [127, 18] on icon "undo" at bounding box center [128, 21] width 9 height 9
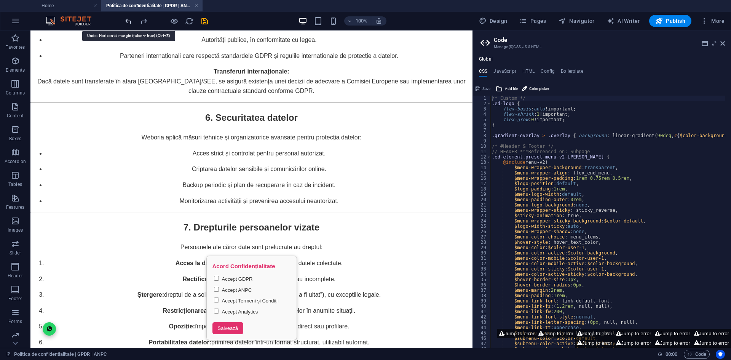
click at [127, 18] on icon "undo" at bounding box center [128, 21] width 9 height 9
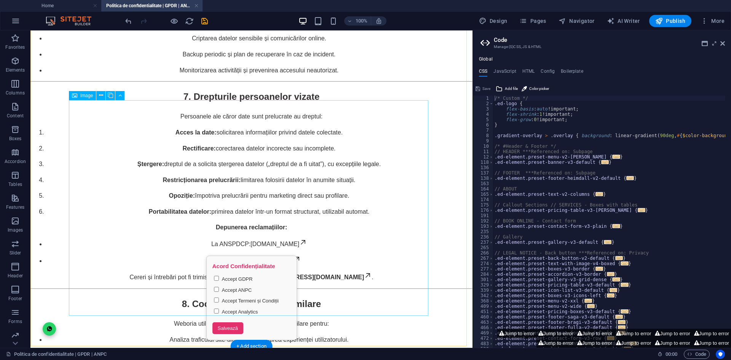
scroll to position [1810, 0]
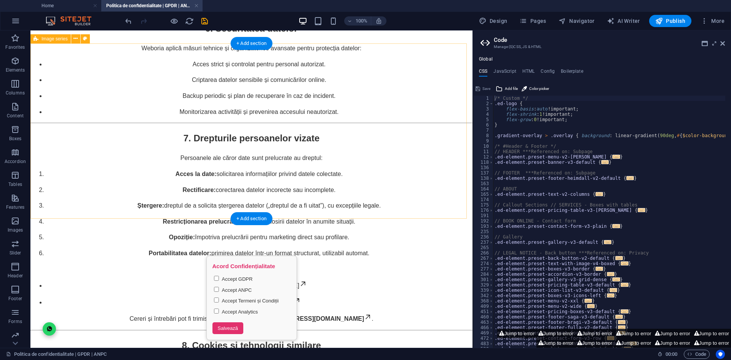
scroll to position [1594, 0]
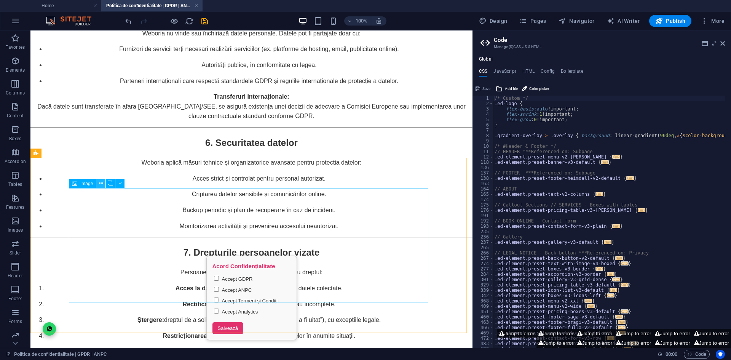
click at [99, 185] on icon at bounding box center [101, 183] width 4 height 8
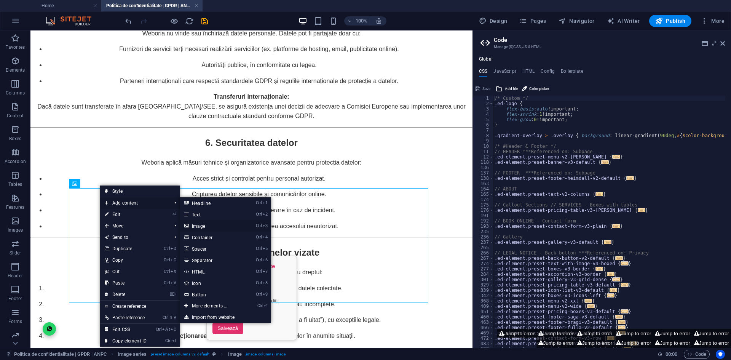
click at [206, 225] on link "Ctrl 3 Image" at bounding box center [211, 225] width 63 height 11
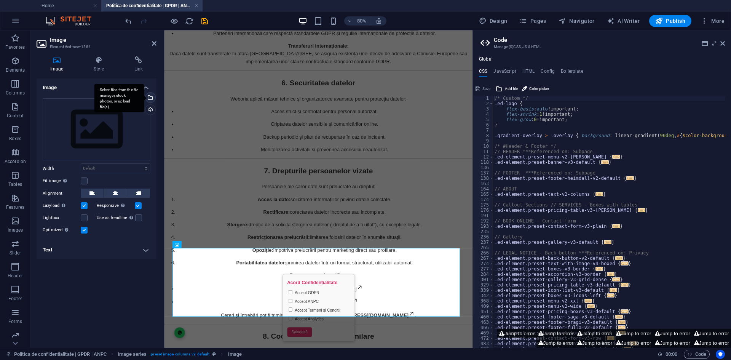
click at [144, 99] on div "Select files from the file manager, stock photos, or upload file(s)" at bounding box center [119, 98] width 50 height 29
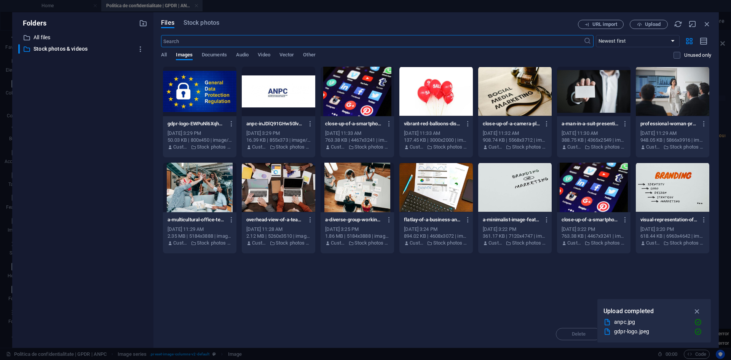
click at [219, 93] on div at bounding box center [200, 92] width 74 height 50
click at [219, 93] on div "1" at bounding box center [200, 92] width 74 height 50
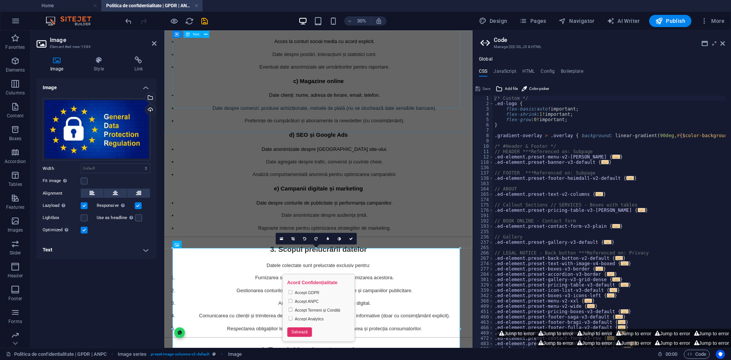
scroll to position [1594, 0]
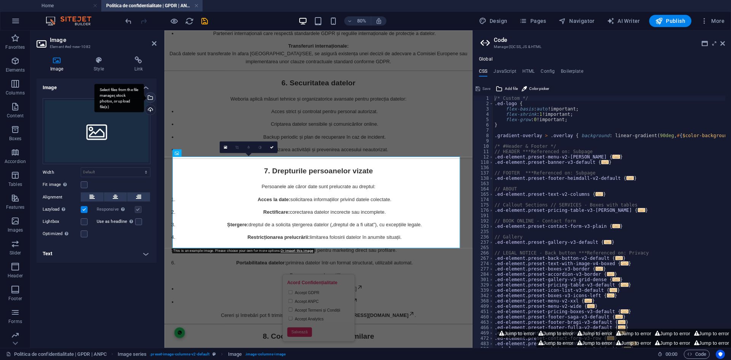
click at [144, 96] on div "Select files from the file manager, stock photos, or upload file(s)" at bounding box center [119, 98] width 50 height 29
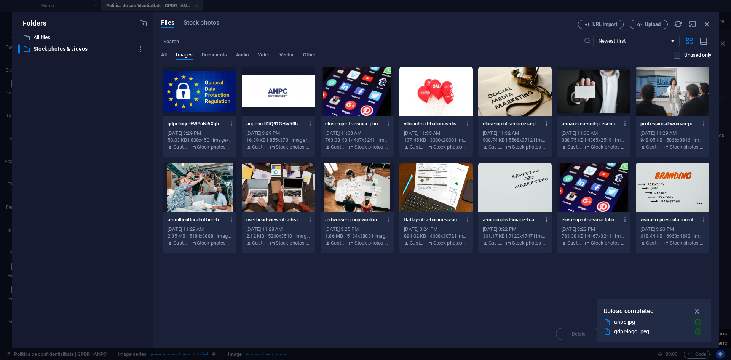
click at [277, 94] on div at bounding box center [279, 92] width 74 height 50
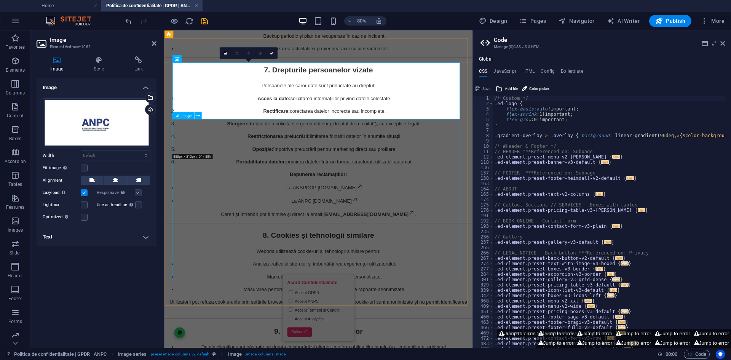
scroll to position [1709, 0]
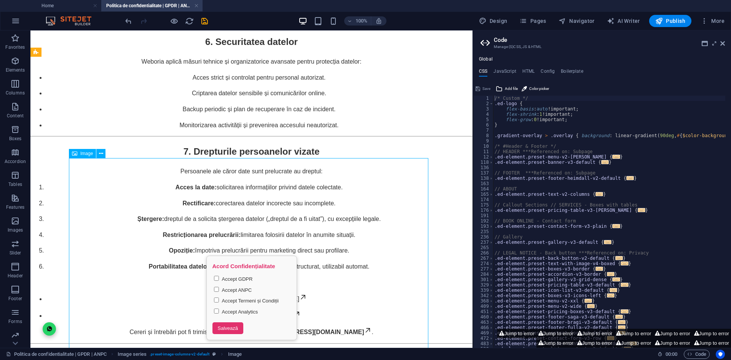
scroll to position [1747, 0]
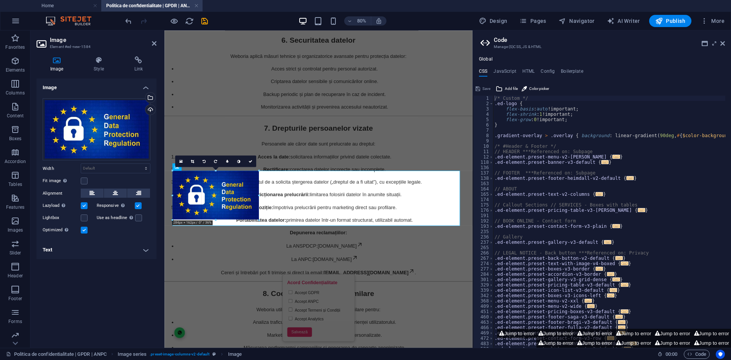
drag, startPoint x: 173, startPoint y: 253, endPoint x: 425, endPoint y: 100, distance: 294.6
type input "284"
select select "px"
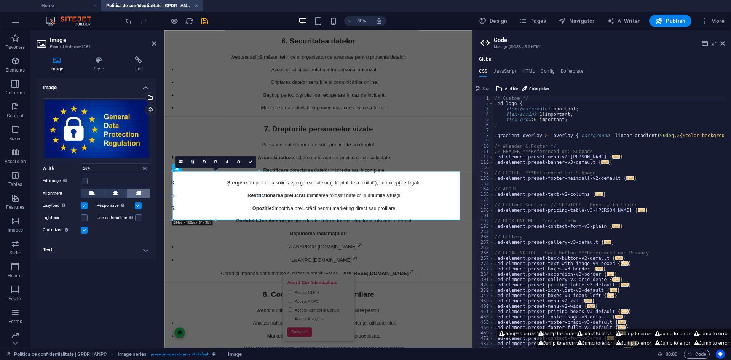
click at [144, 192] on button at bounding box center [138, 193] width 23 height 9
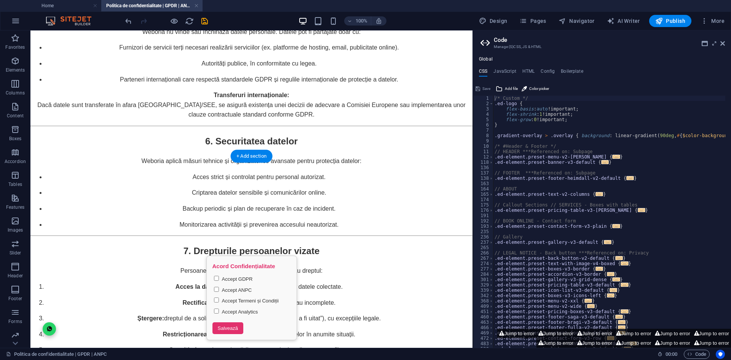
scroll to position [1667, 0]
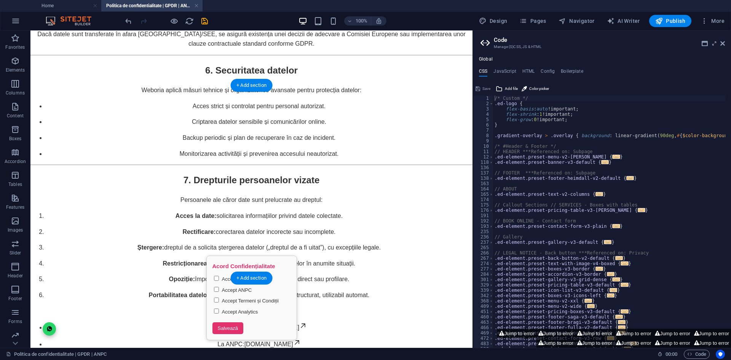
drag, startPoint x: 115, startPoint y: 120, endPoint x: 142, endPoint y: 157, distance: 45.6
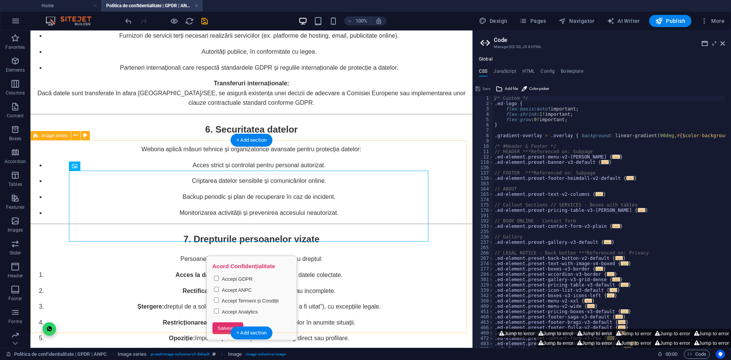
scroll to position [1612, 0]
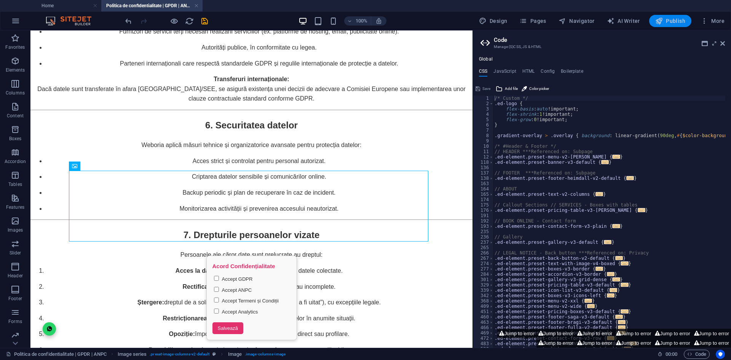
click at [680, 16] on button "Publish" at bounding box center [670, 21] width 42 height 12
